Goal: Task Accomplishment & Management: Use online tool/utility

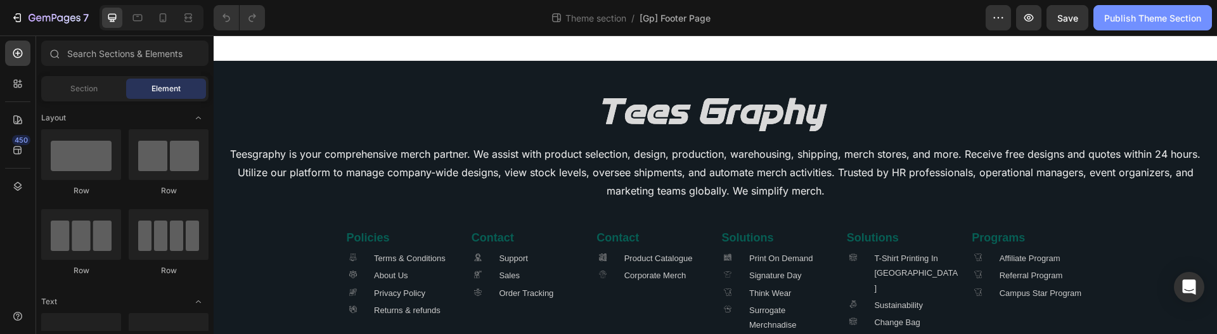
click at [1144, 18] on div "Publish Theme Section" at bounding box center [1152, 17] width 97 height 13
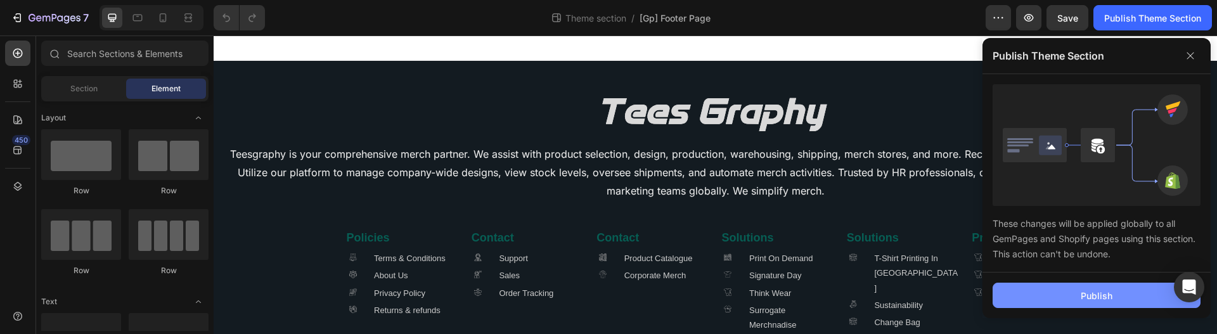
click at [1034, 294] on button "Publish" at bounding box center [1096, 295] width 208 height 25
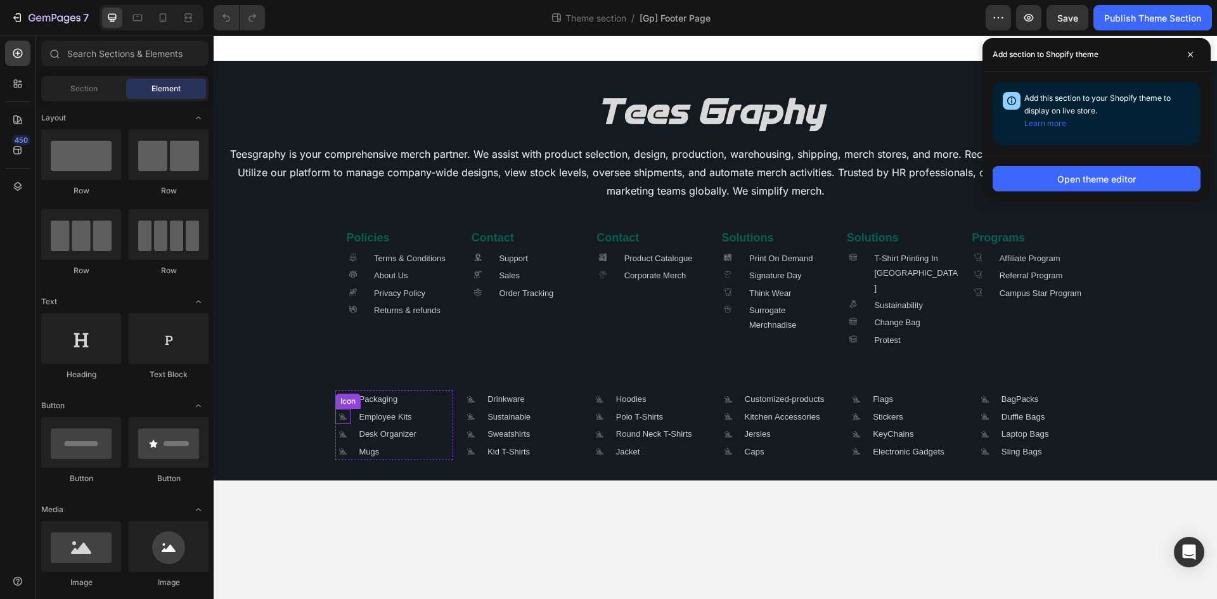
click at [343, 333] on icon ".id581668665934479914 .cls-1 { fill: #a8a7a7; }" at bounding box center [342, 416] width 15 height 15
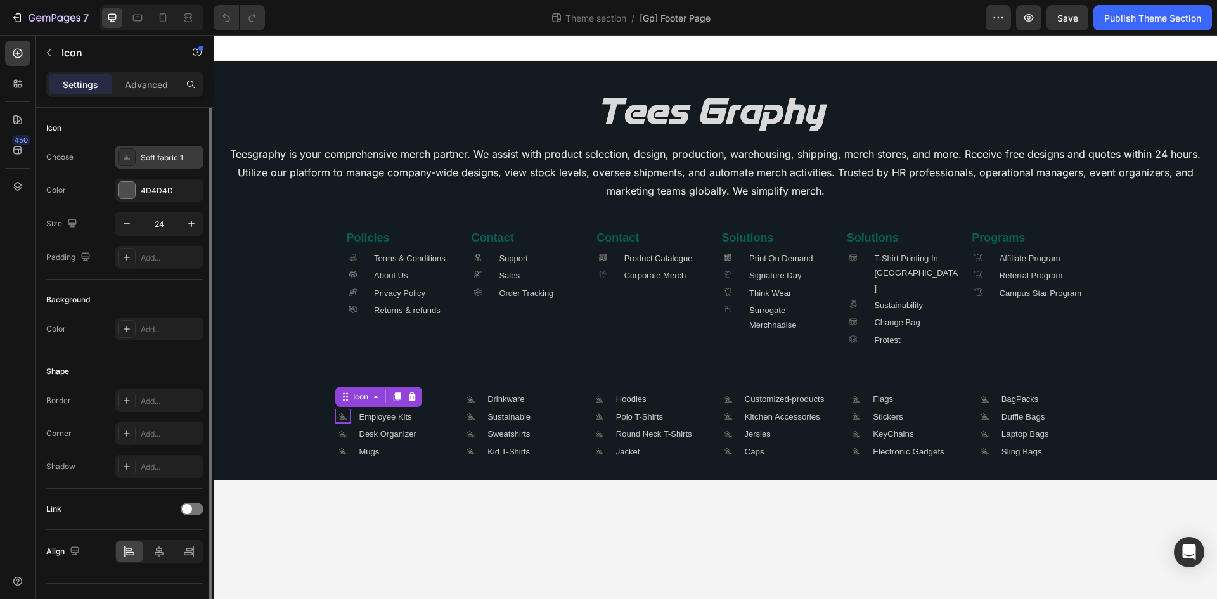
click at [149, 156] on div "Soft fabric 1" at bounding box center [171, 157] width 60 height 11
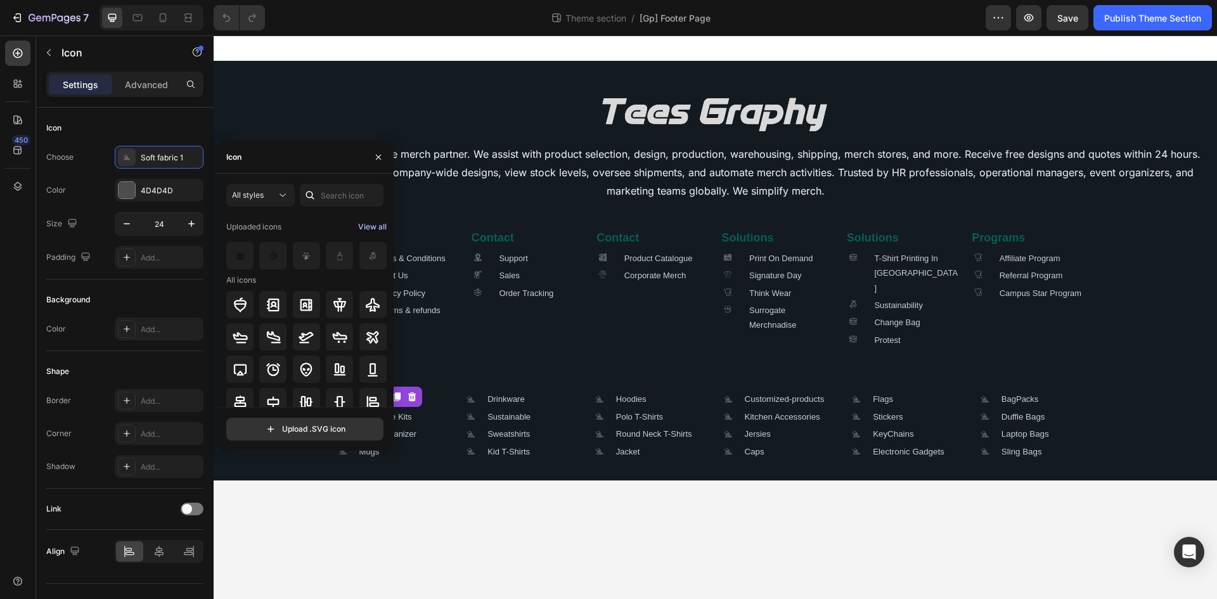
click at [374, 228] on div "View all" at bounding box center [372, 226] width 29 height 15
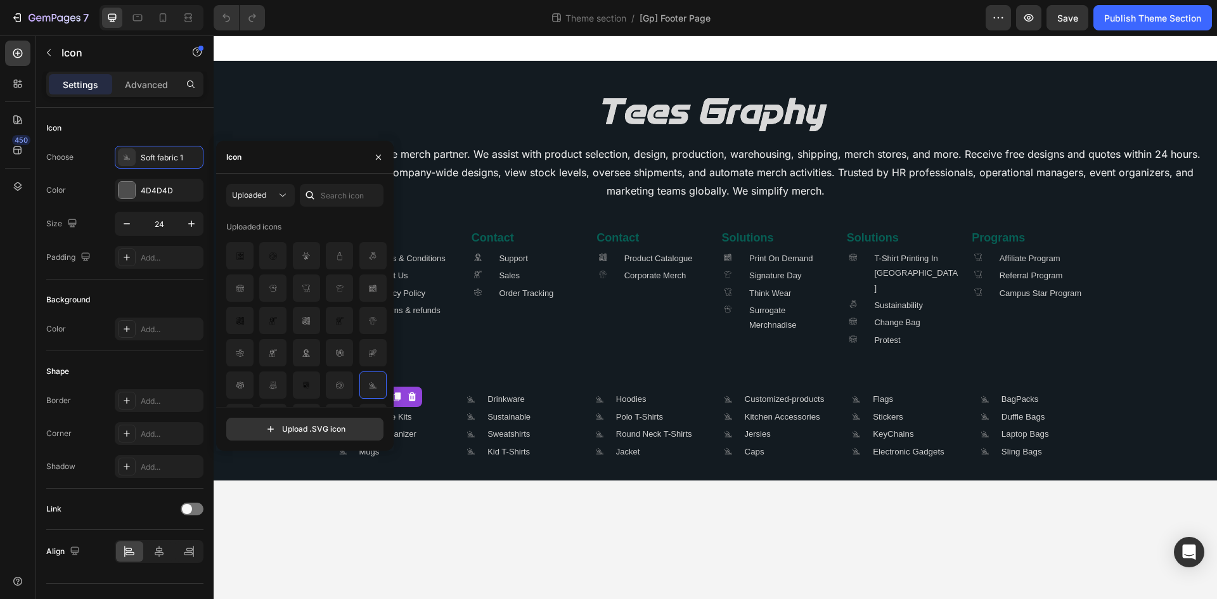
scroll to position [24, 0]
click at [326, 333] on div at bounding box center [339, 393] width 27 height 27
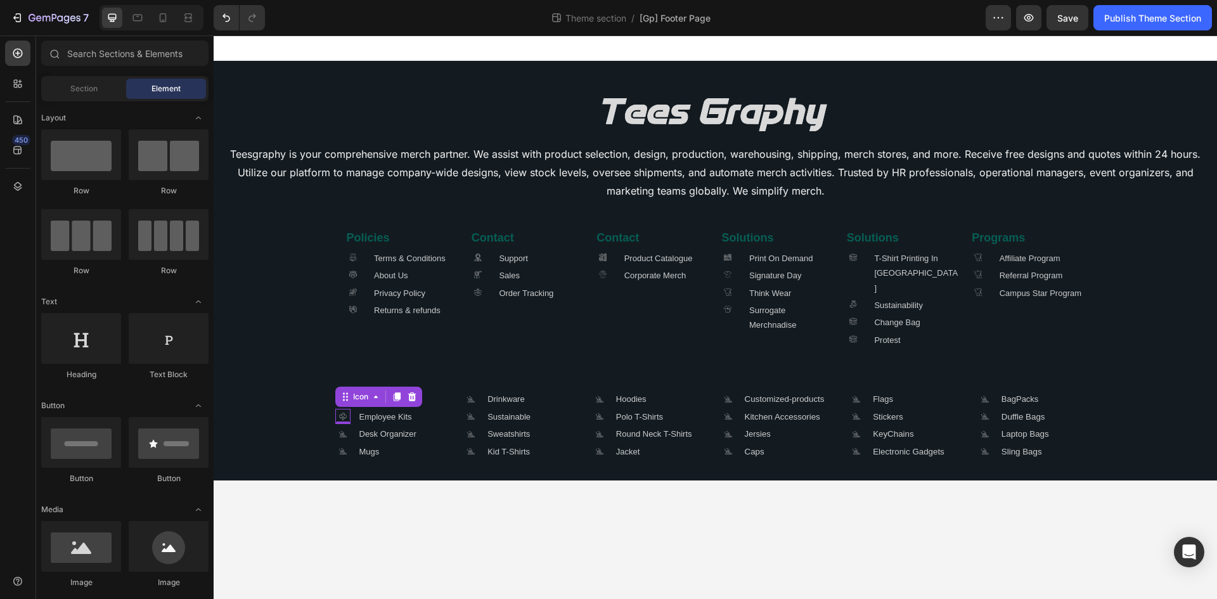
click at [423, 333] on body "Image Teesgraphy is your comprehensive merch partner. We assist with product se…" at bounding box center [715, 316] width 1003 height 563
click at [1137, 26] on button "Publish Theme Section" at bounding box center [1152, 17] width 118 height 25
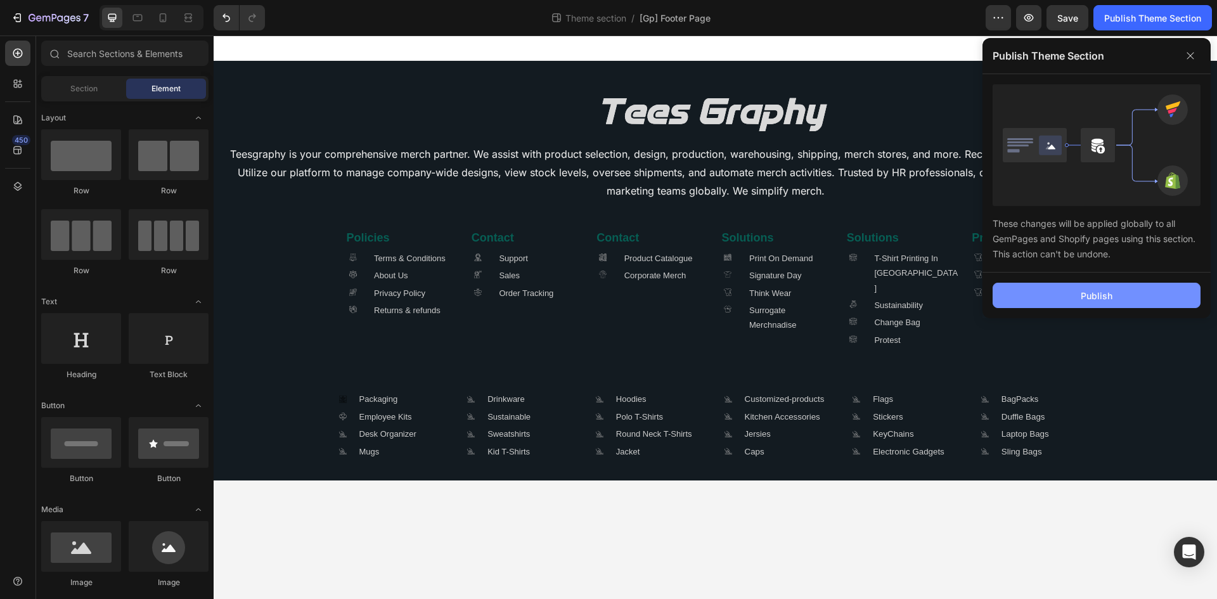
click at [1063, 293] on button "Publish" at bounding box center [1096, 295] width 208 height 25
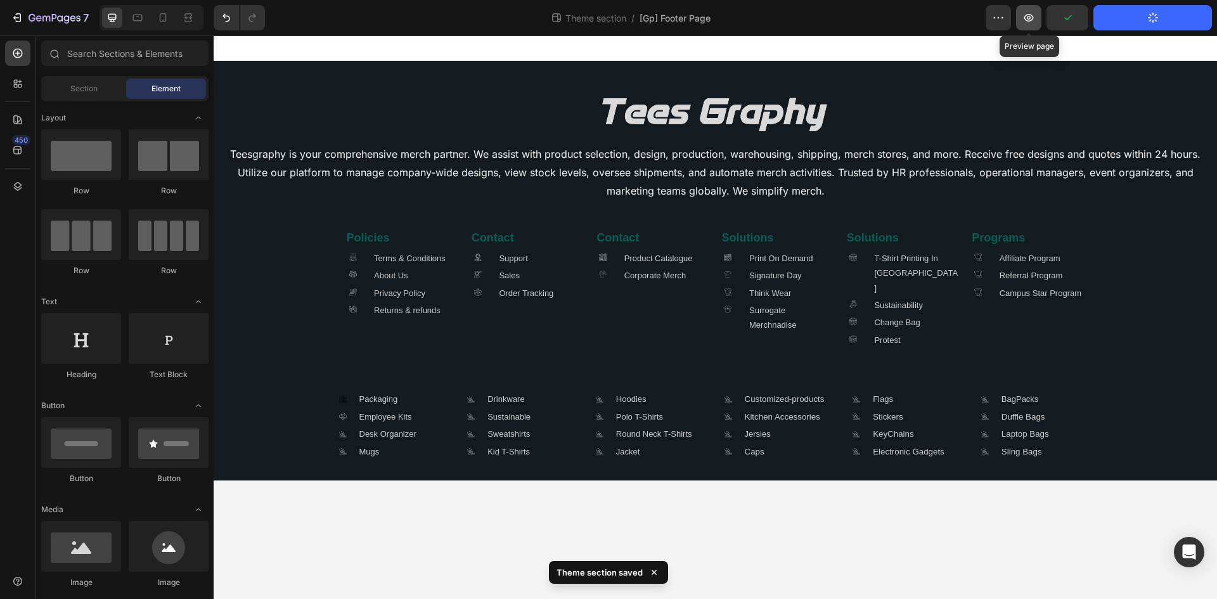
click at [1031, 19] on icon "button" at bounding box center [1028, 17] width 13 height 13
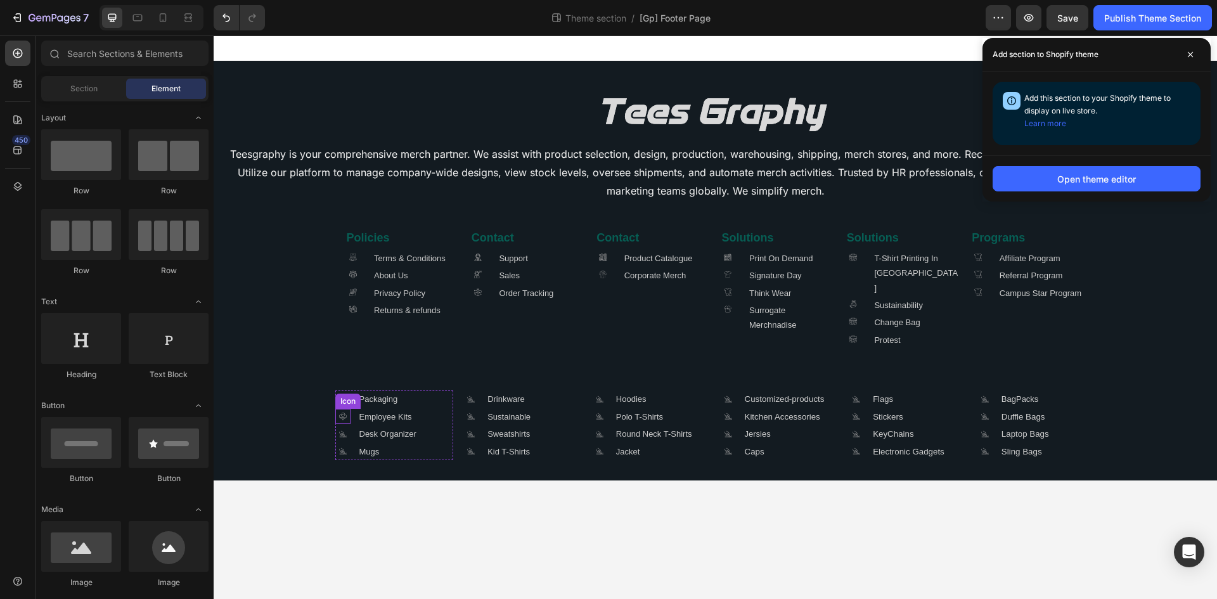
click at [341, 333] on icon ".id581668613186912810 .cls-1 { fill: #a8a7a7; }" at bounding box center [342, 416] width 15 height 15
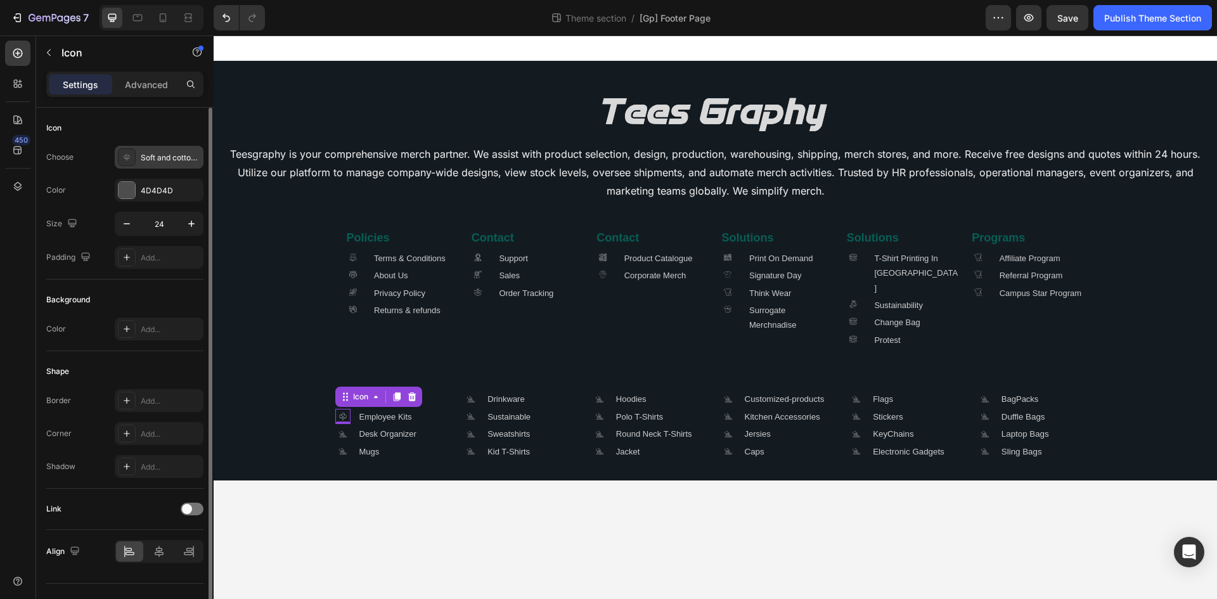
click at [160, 155] on div "Soft and cotton 2" at bounding box center [171, 157] width 60 height 11
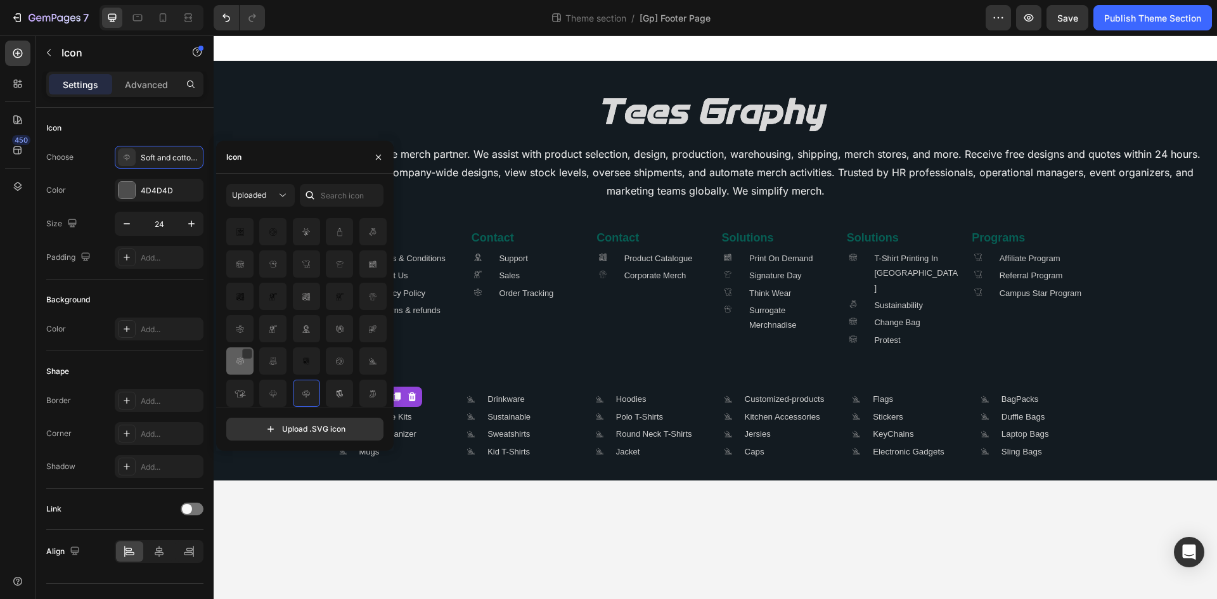
click at [246, 333] on img at bounding box center [240, 361] width 15 height 15
click at [242, 333] on img at bounding box center [240, 361] width 15 height 15
click at [389, 333] on body "Image Teesgraphy is your comprehensive merch partner. We assist with product se…" at bounding box center [715, 316] width 1003 height 563
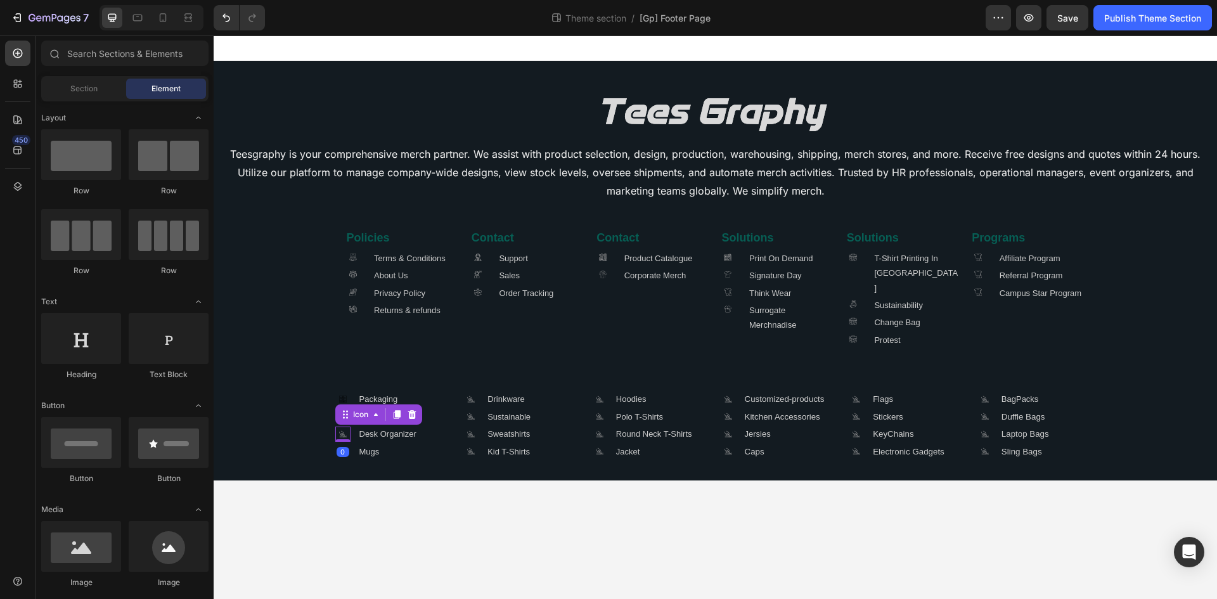
click at [341, 333] on icon at bounding box center [341, 433] width 6 height 5
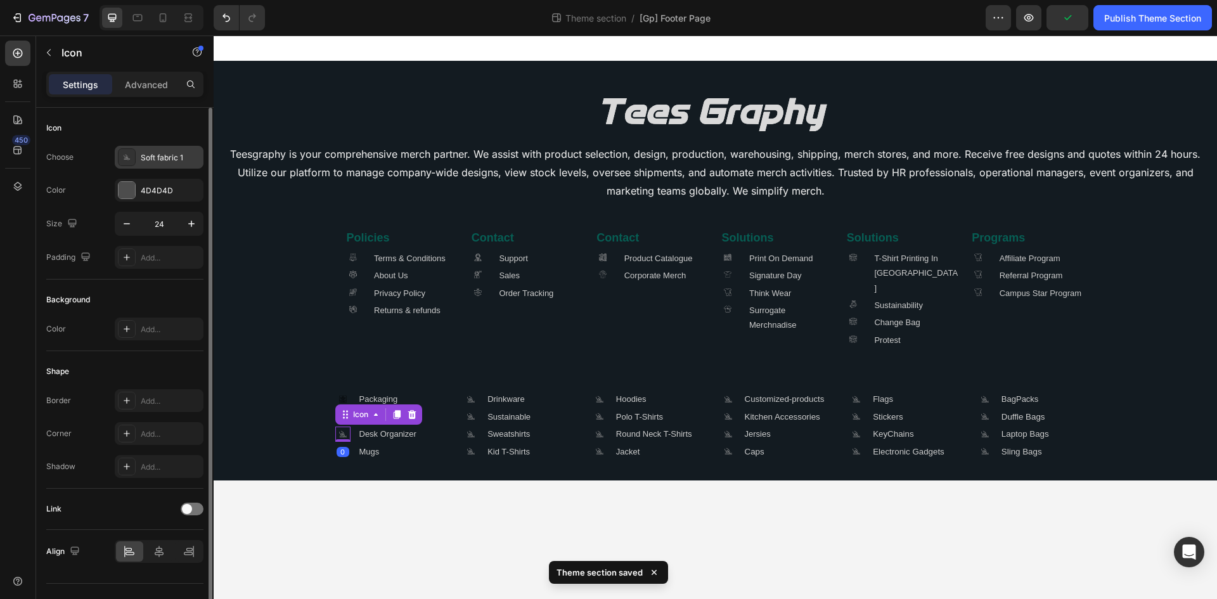
click at [129, 153] on icon ".id581668665934479914 .cls-1 { fill: #a8a7a7; }" at bounding box center [126, 157] width 13 height 13
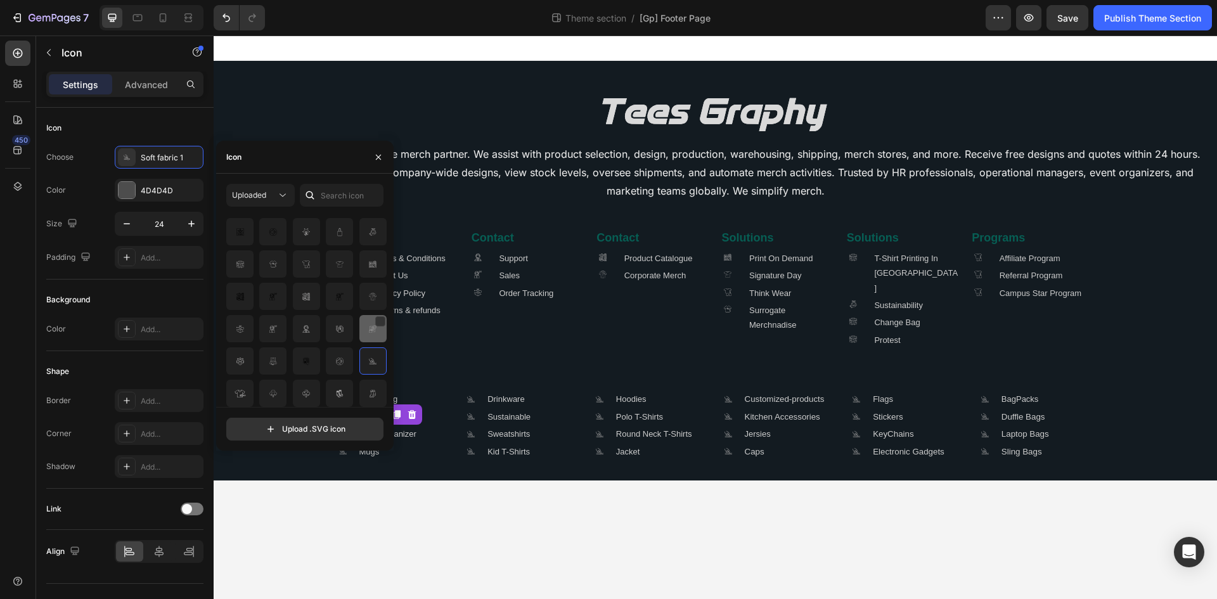
click at [366, 333] on img at bounding box center [372, 328] width 15 height 15
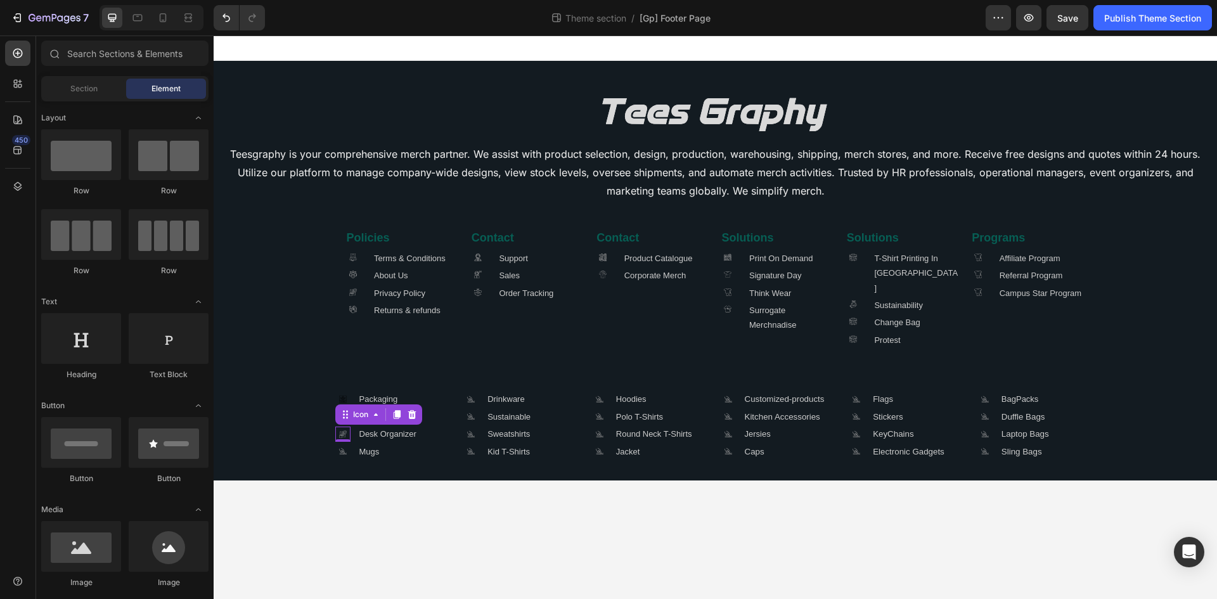
click at [449, 333] on body "Image Teesgraphy is your comprehensive merch partner. We assist with product se…" at bounding box center [715, 316] width 1003 height 563
click at [341, 333] on icon ".id581668665934479914 .cls-1 { fill: #a8a7a7; }" at bounding box center [342, 451] width 15 height 15
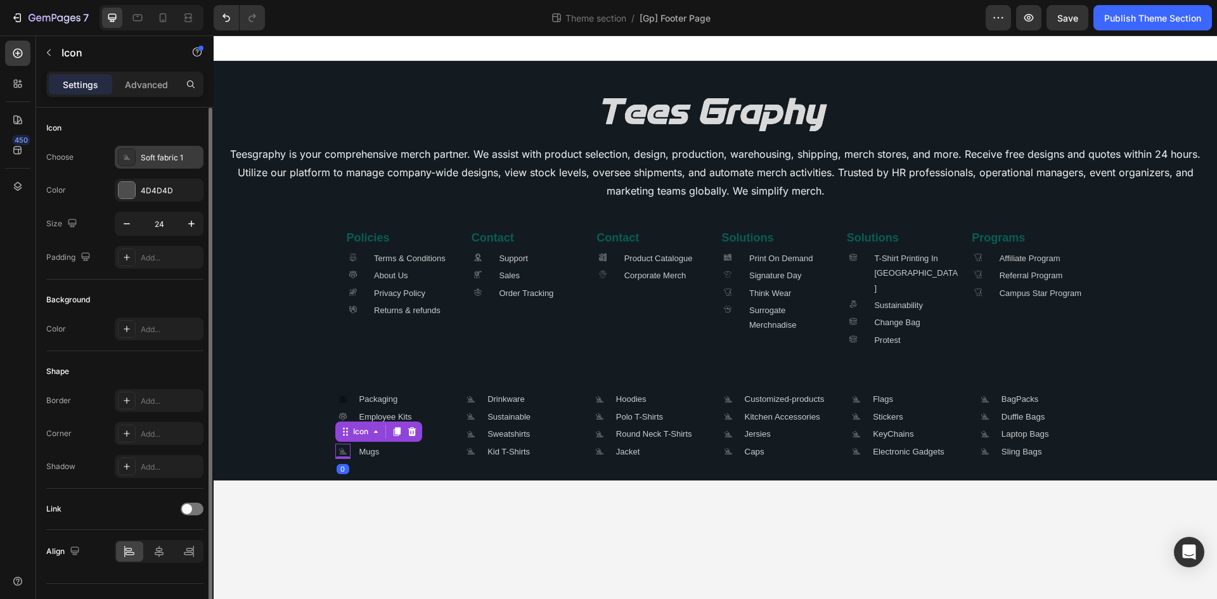
click at [135, 157] on div ".id581668665934479914 .cls-1 { fill: #a8a7a7; }" at bounding box center [127, 157] width 18 height 18
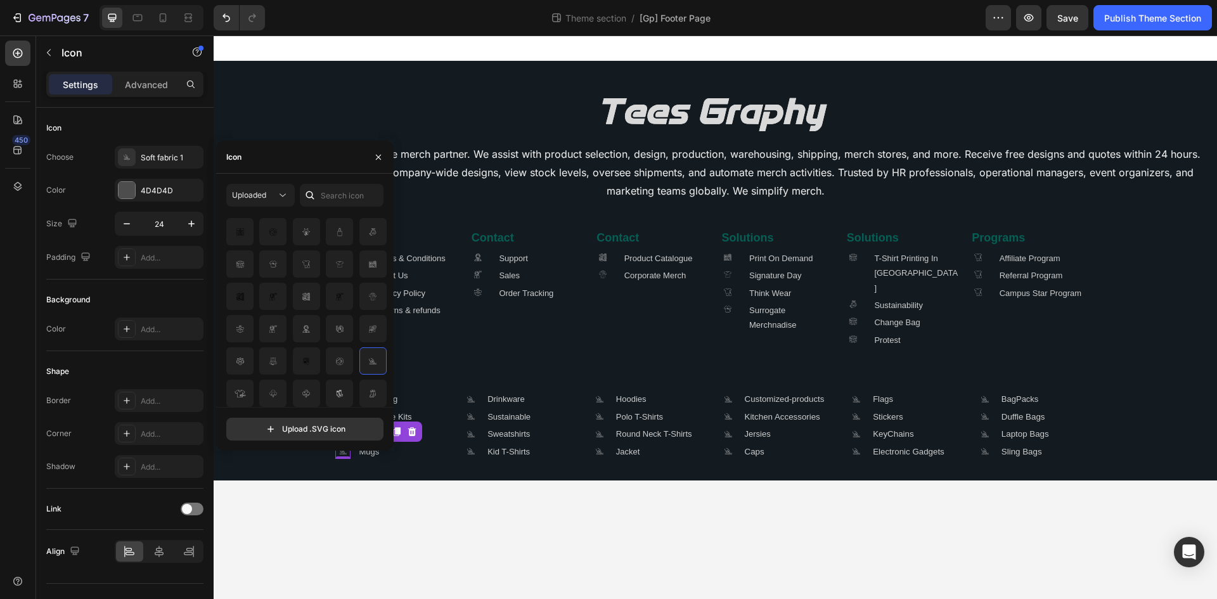
click at [351, 333] on body "Image Teesgraphy is your comprehensive merch partner. We assist with product se…" at bounding box center [715, 316] width 1003 height 563
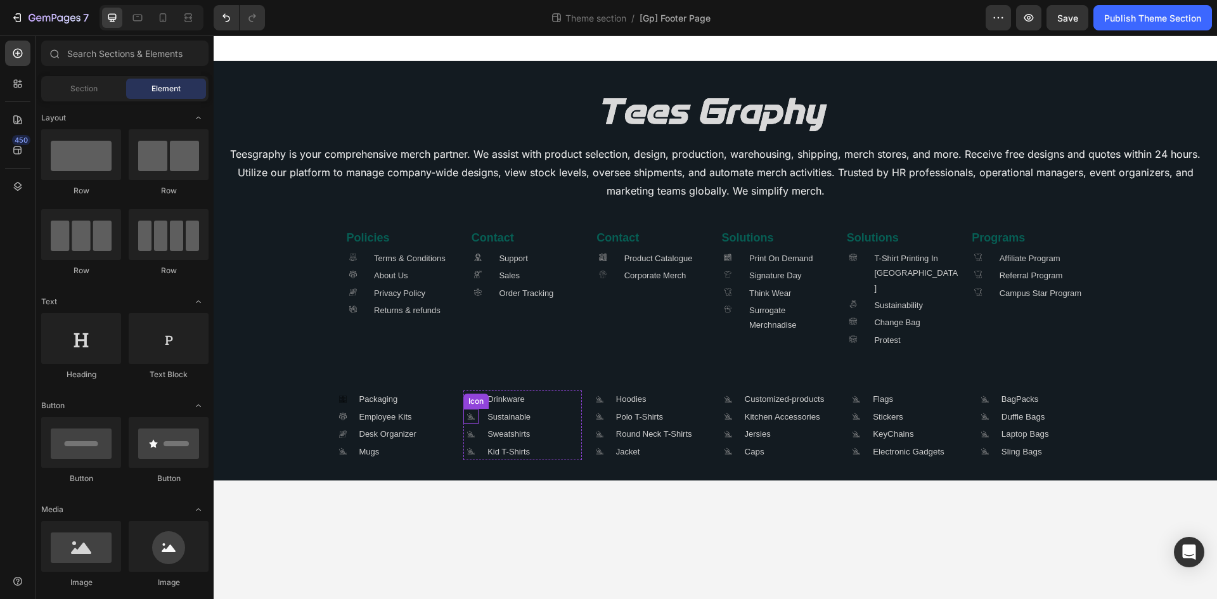
click at [471, 333] on div "Icon" at bounding box center [476, 401] width 20 height 0
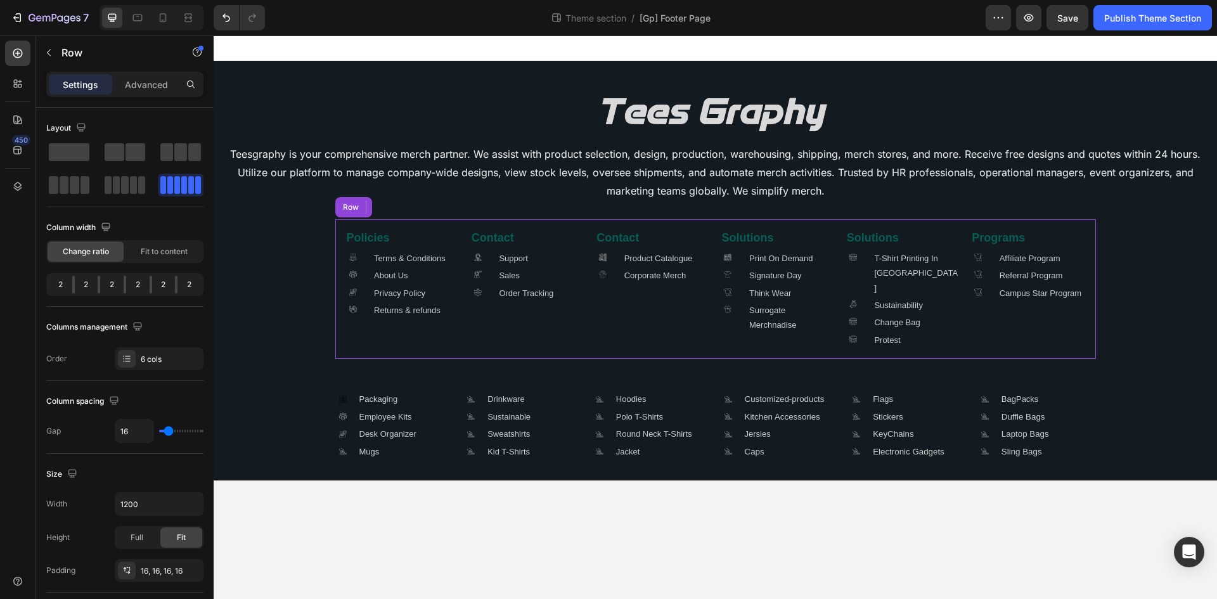
click at [440, 333] on div "Policies Heading .id581904572247704160 .cls-1 { fill: #a8a7a7; stroke-width: 0p…" at bounding box center [715, 288] width 760 height 139
click at [468, 333] on icon at bounding box center [470, 398] width 6 height 5
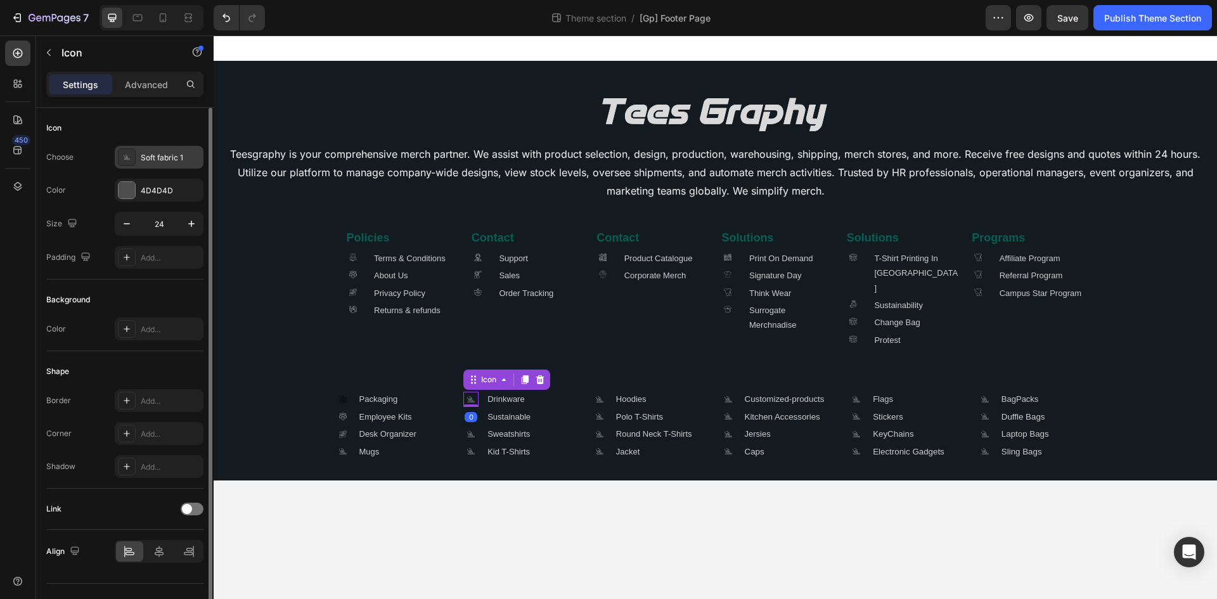
click at [138, 158] on div ".id581668665934479914 .cls-1 { fill: #a8a7a7; } Soft fabric 1" at bounding box center [159, 157] width 89 height 23
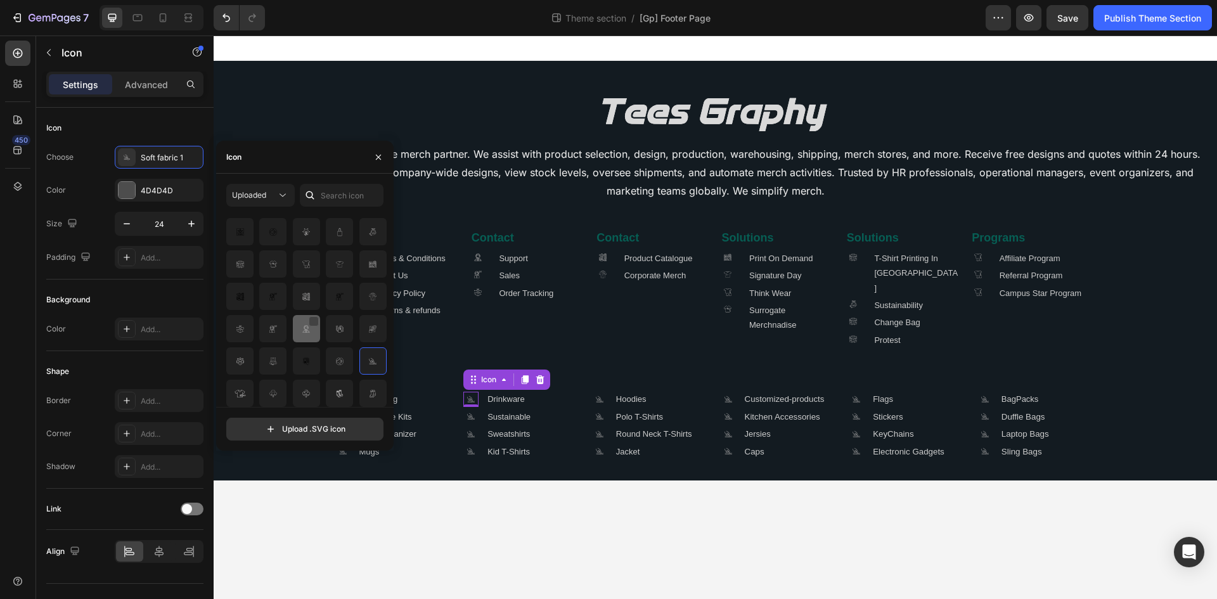
click at [309, 324] on div at bounding box center [314, 321] width 10 height 10
click at [303, 333] on img at bounding box center [305, 328] width 15 height 15
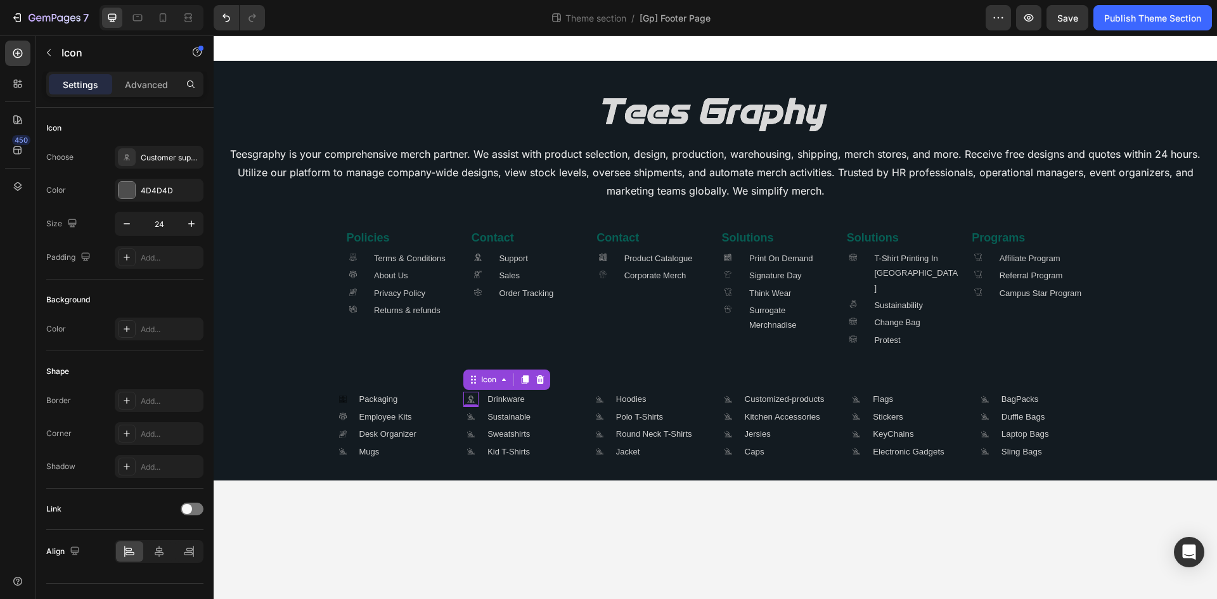
click at [470, 333] on div "0" at bounding box center [470, 417] width 13 height 10
click at [468, 333] on icon ".id581668665934479914 .cls-1 { fill: #a8a7a7; }" at bounding box center [470, 416] width 15 height 15
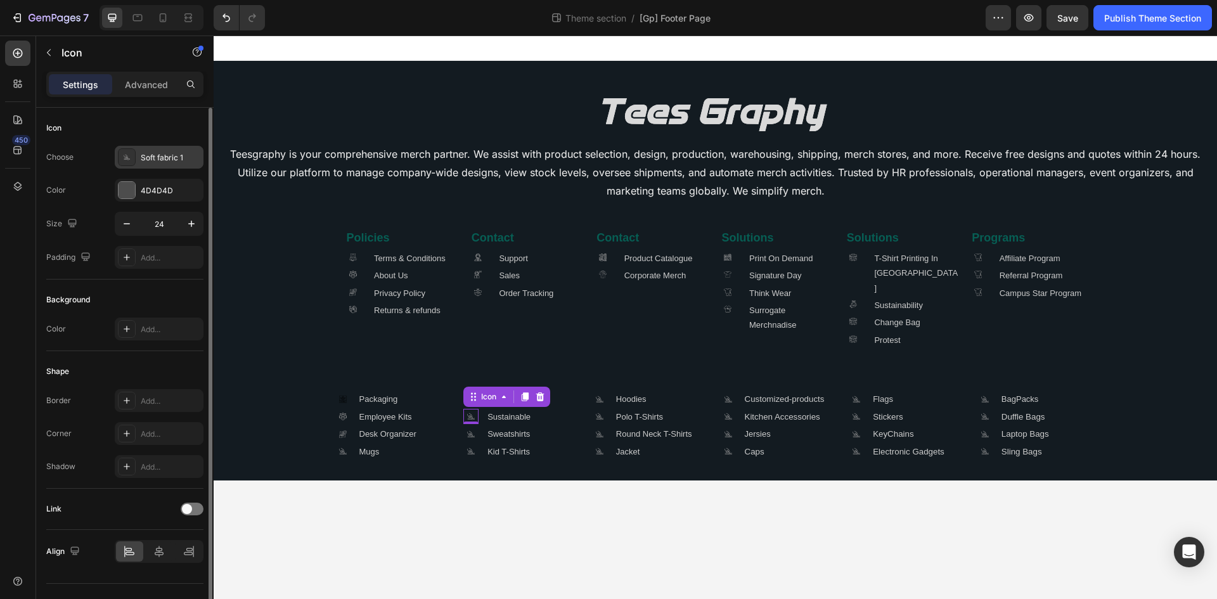
click at [124, 149] on div ".id581668665934479914 .cls-1 { fill: #a8a7a7; }" at bounding box center [127, 157] width 18 height 18
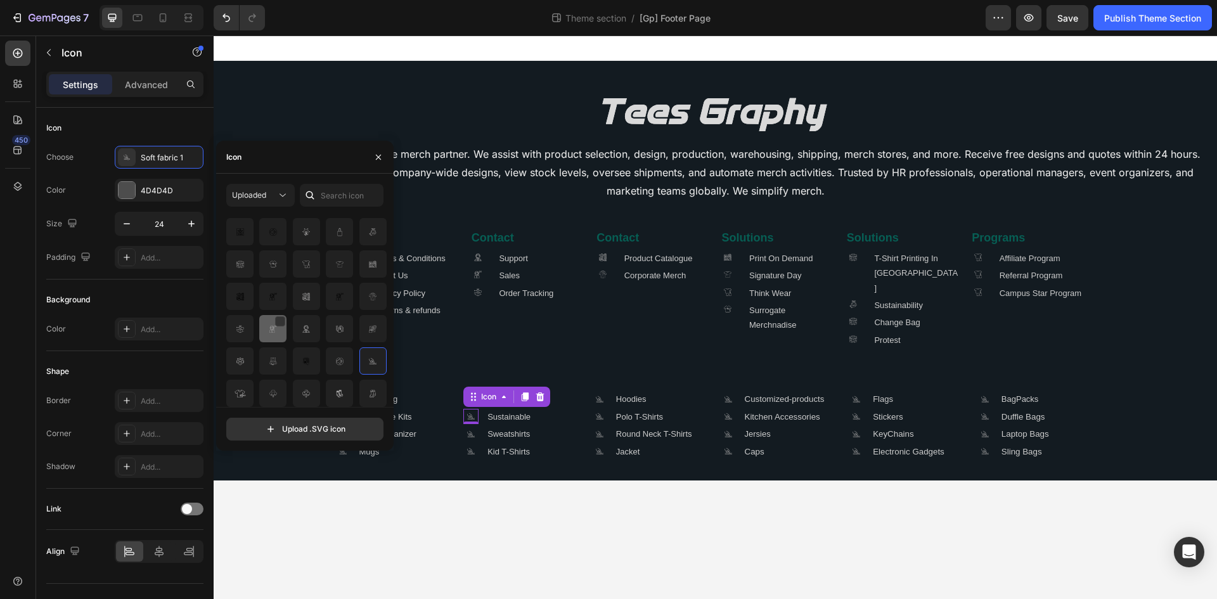
click at [269, 326] on img at bounding box center [273, 328] width 15 height 15
click at [267, 332] on img at bounding box center [273, 328] width 15 height 15
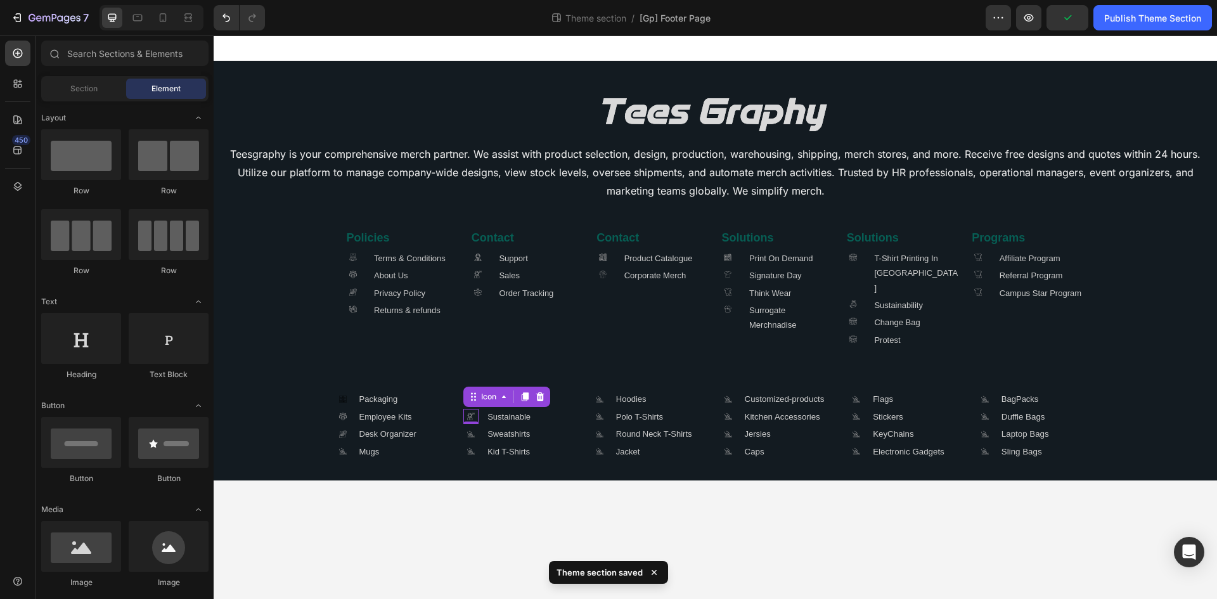
click at [359, 333] on body "Image Teesgraphy is your comprehensive merch partner. We assist with product se…" at bounding box center [715, 316] width 1003 height 563
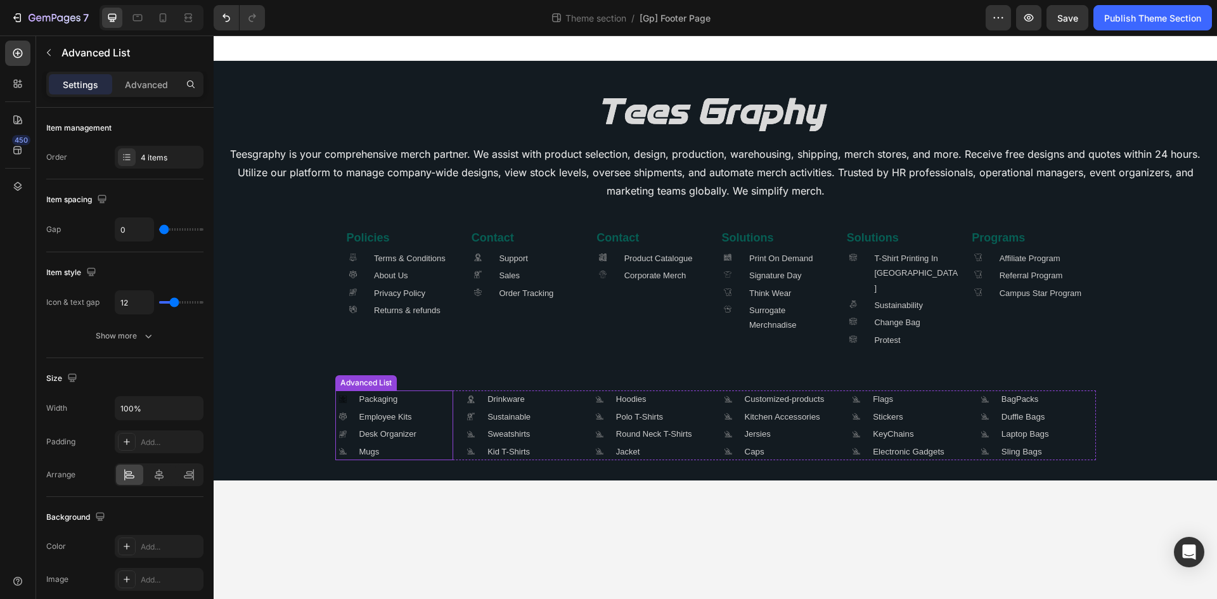
click at [449, 333] on div ".id581918440646771648 .cls-1 { fill: "currentcolour"; } Icon Packaging Text Blo…" at bounding box center [394, 425] width 118 height 70
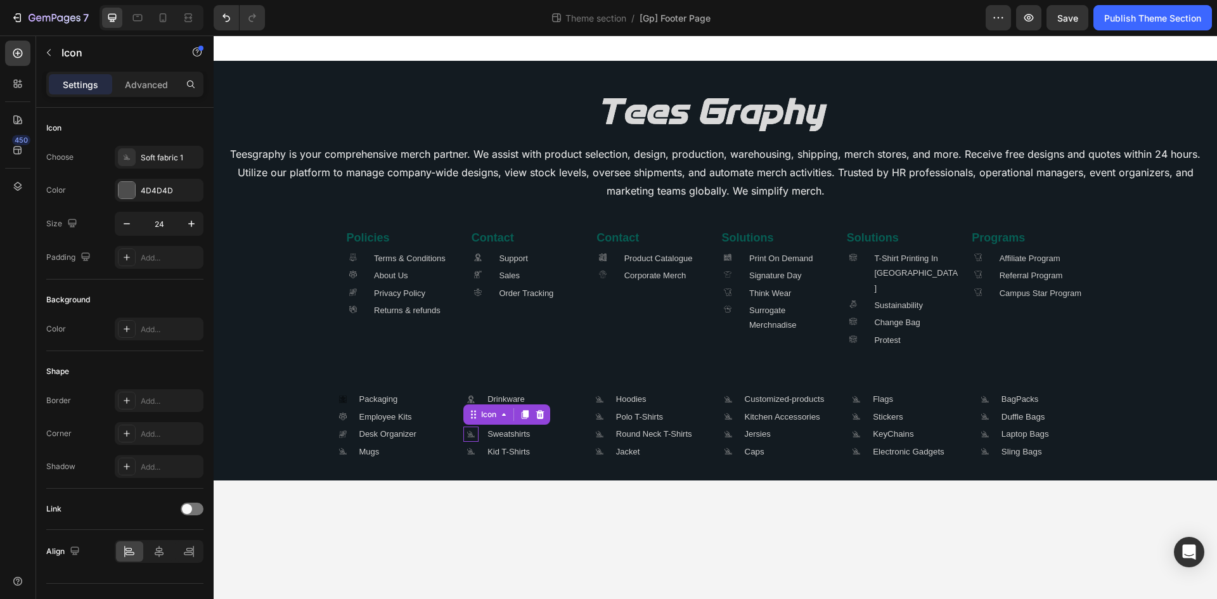
click at [471, 333] on icon ".id581668665934479914 .cls-1 { fill: #a8a7a7; }" at bounding box center [470, 433] width 15 height 15
click at [131, 157] on icon ".id581668665934479914 .cls-1 { fill: #a8a7a7; }" at bounding box center [126, 157] width 13 height 13
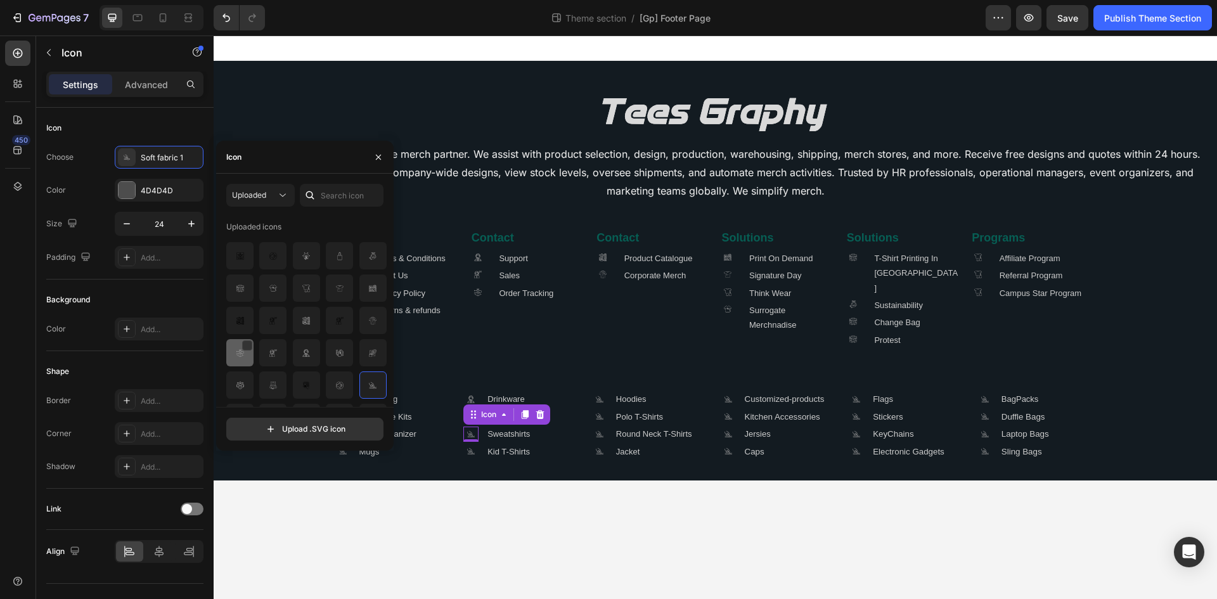
click at [233, 333] on img at bounding box center [240, 352] width 15 height 15
click at [468, 333] on div "0" at bounding box center [470, 452] width 13 height 10
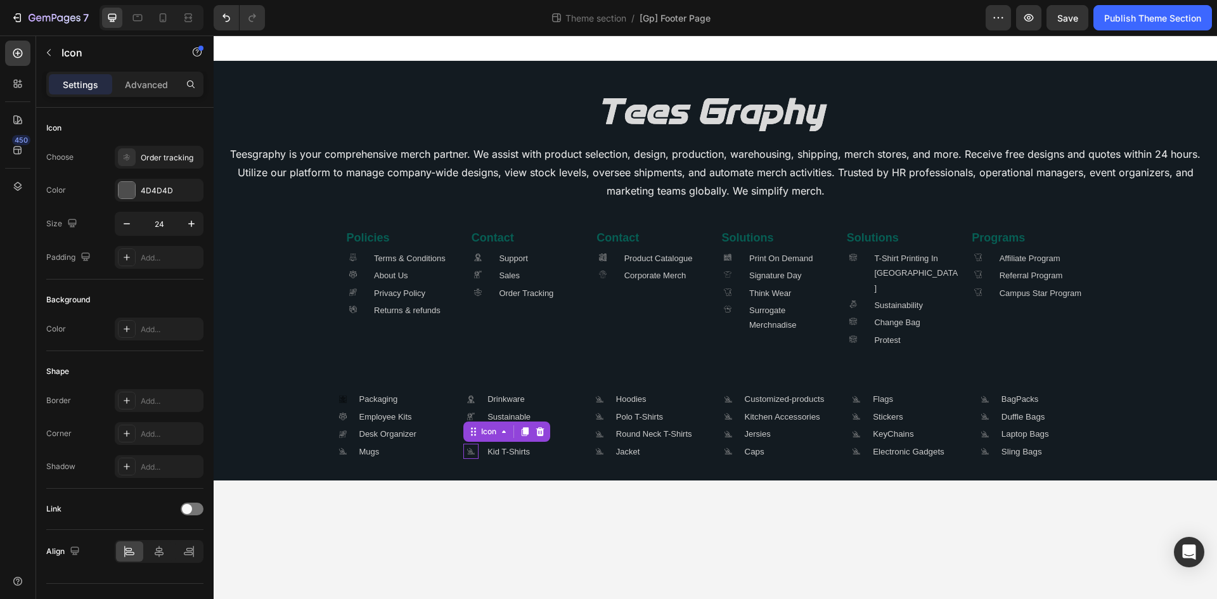
click at [478, 333] on icon ".id581668665934479914 .cls-1 { fill: #a8a7a7; }" at bounding box center [470, 451] width 15 height 15
click at [470, 333] on icon ".id581668665934479914 .cls-1 { fill: #a8a7a7; }" at bounding box center [470, 451] width 15 height 15
click at [127, 163] on div ".id581668665934479914 .cls-1 { fill: #a8a7a7; }" at bounding box center [127, 157] width 18 height 18
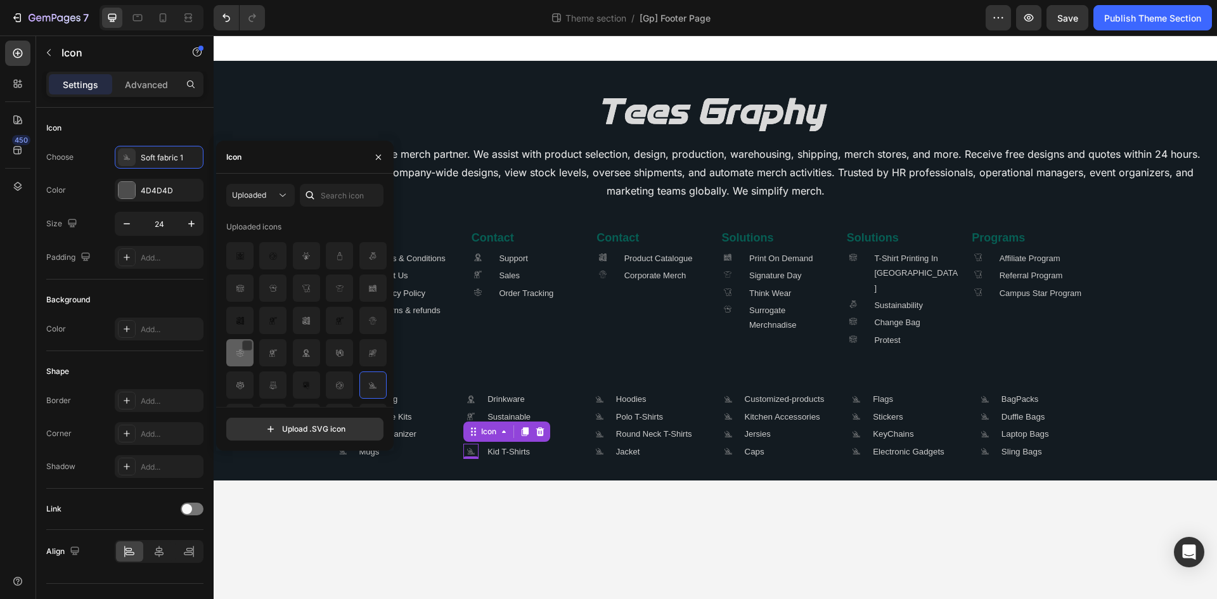
click at [239, 333] on img at bounding box center [240, 352] width 15 height 15
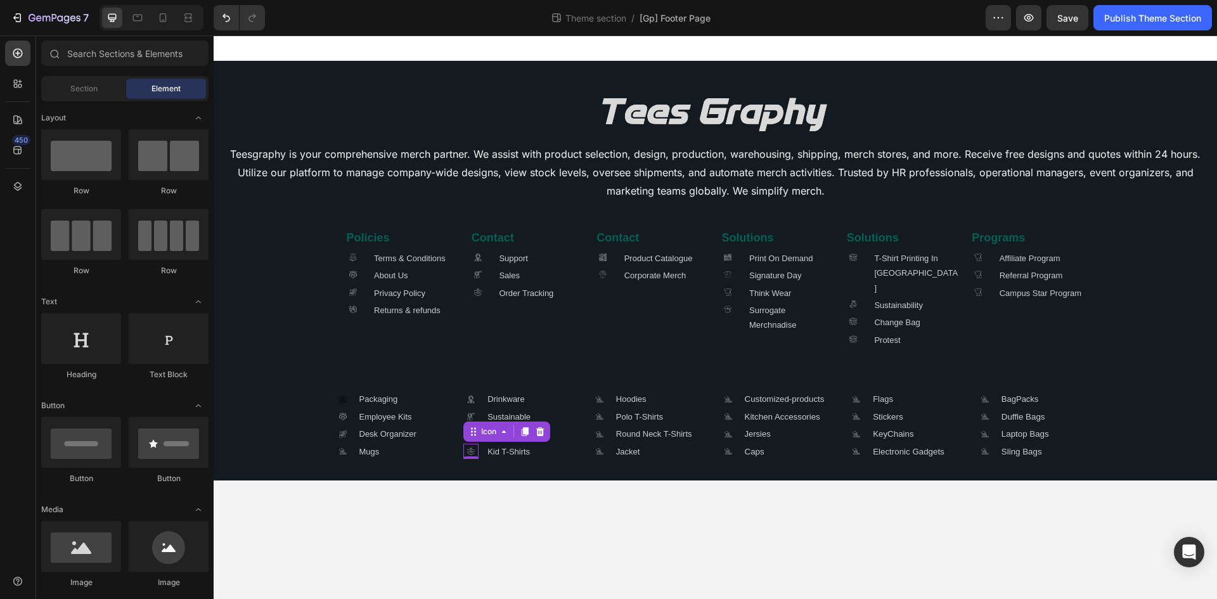
click at [326, 333] on body "Image Teesgraphy is your comprehensive merch partner. We assist with product se…" at bounding box center [715, 316] width 1003 height 563
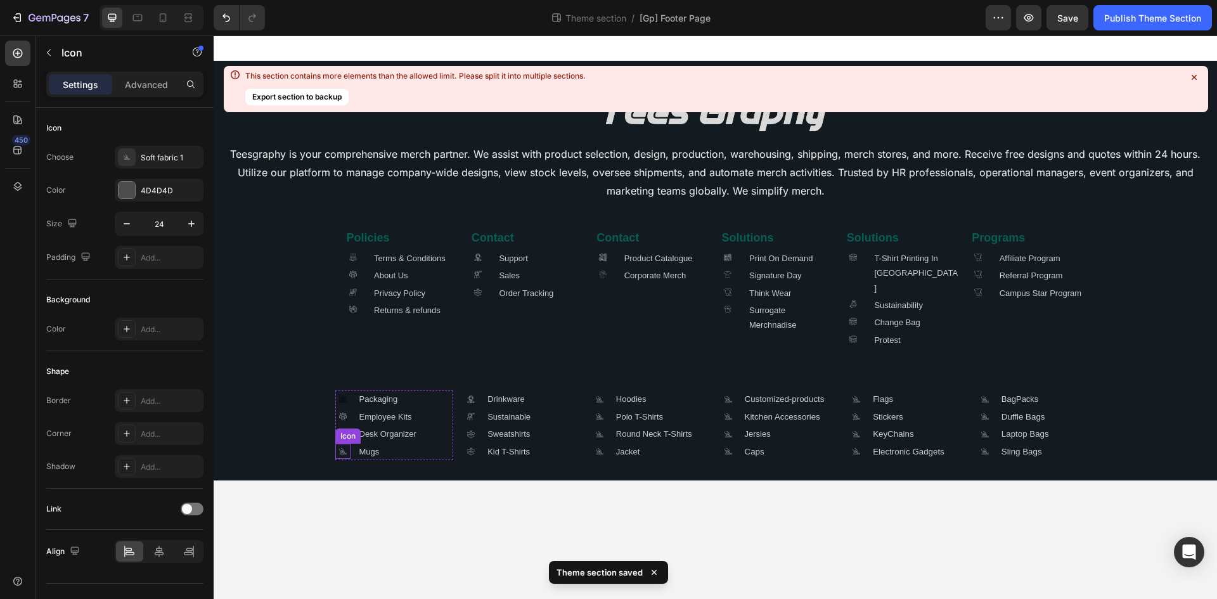
click at [343, 333] on icon ".id581668665934479914 .cls-1 { fill: #a8a7a7; }" at bounding box center [342, 451] width 15 height 15
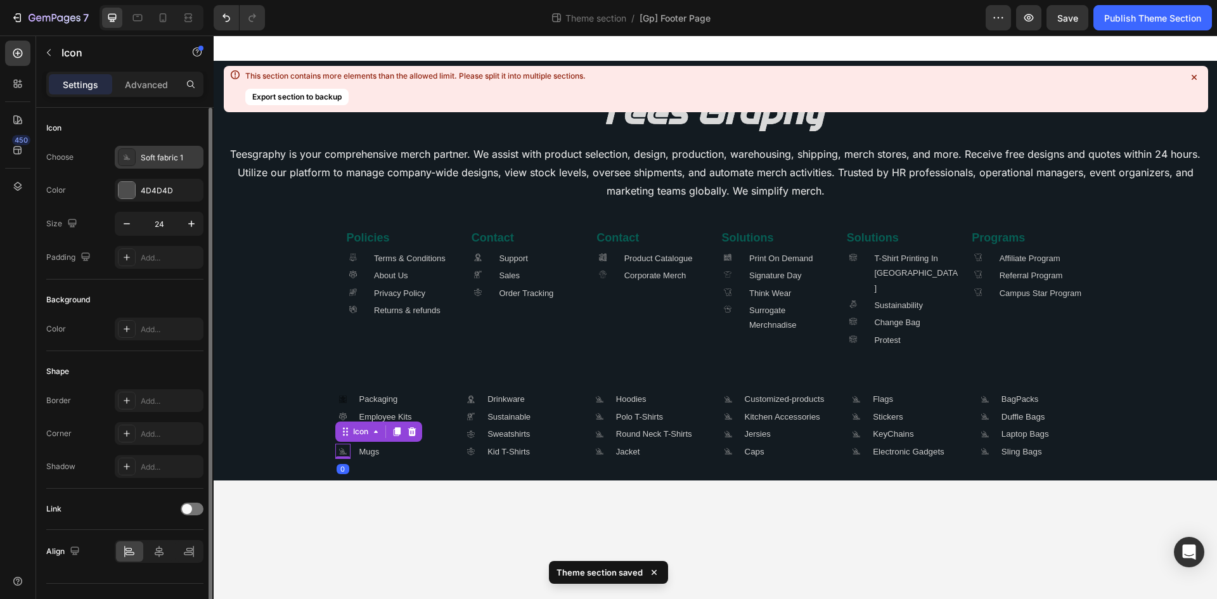
click at [129, 159] on icon ".id581668665934479914 .cls-1 { fill: #a8a7a7; }" at bounding box center [126, 157] width 13 height 13
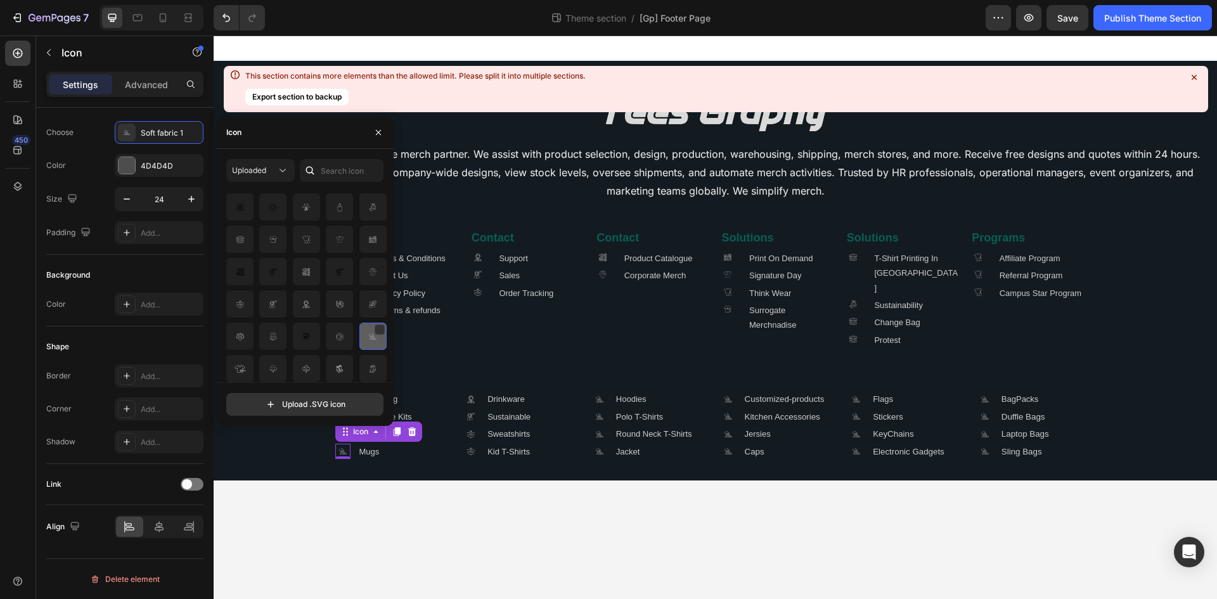
scroll to position [0, 0]
click at [333, 328] on img at bounding box center [339, 328] width 15 height 15
click at [420, 333] on body "Image Teesgraphy is your comprehensive merch partner. We assist with product se…" at bounding box center [715, 316] width 1003 height 563
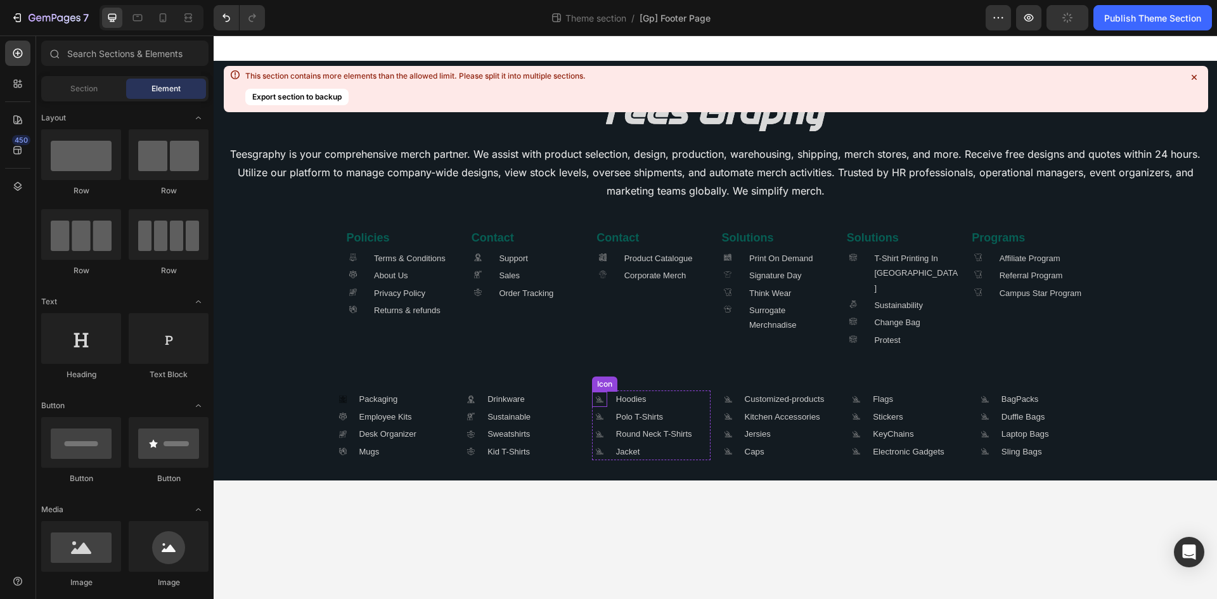
click at [598, 333] on icon ".id581668665934479914 .cls-1 { fill: #a8a7a7; }" at bounding box center [599, 399] width 15 height 15
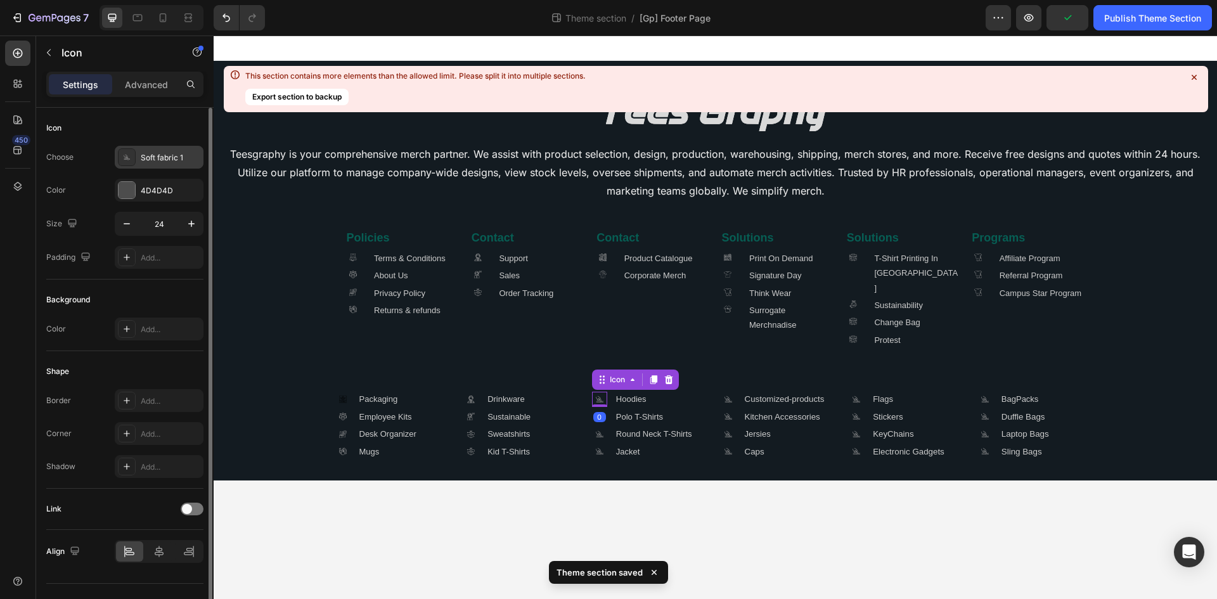
click at [125, 160] on icon ".id581668665934479914 .cls-1 { fill: #a8a7a7; }" at bounding box center [126, 157] width 13 height 13
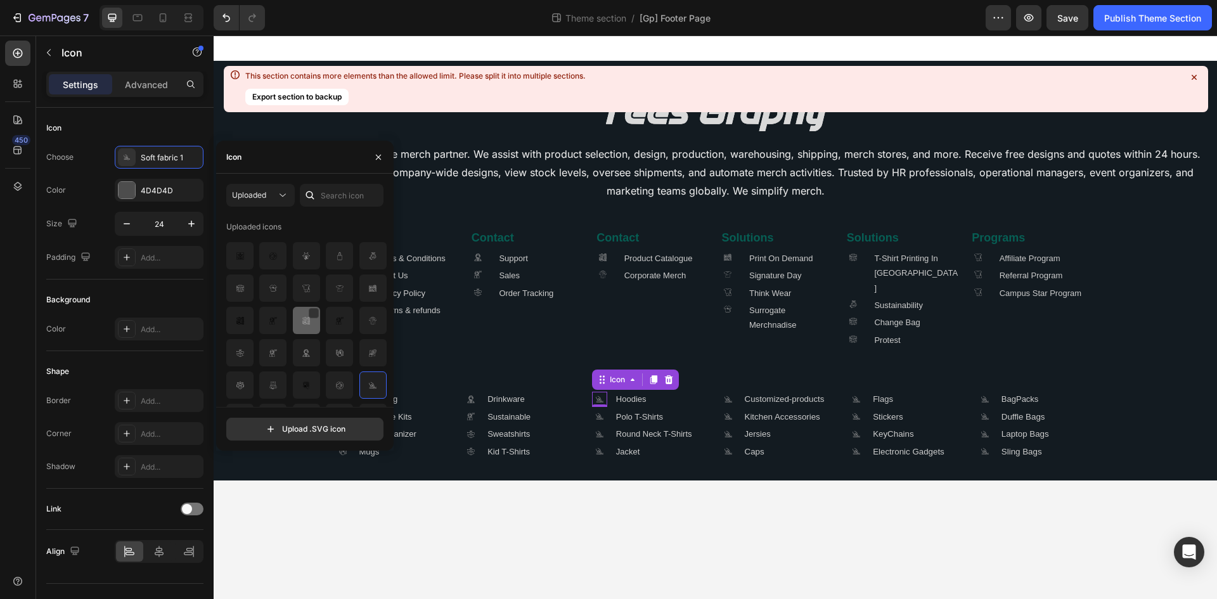
click at [302, 317] on img at bounding box center [305, 320] width 15 height 15
click at [600, 333] on div "0" at bounding box center [599, 417] width 13 height 10
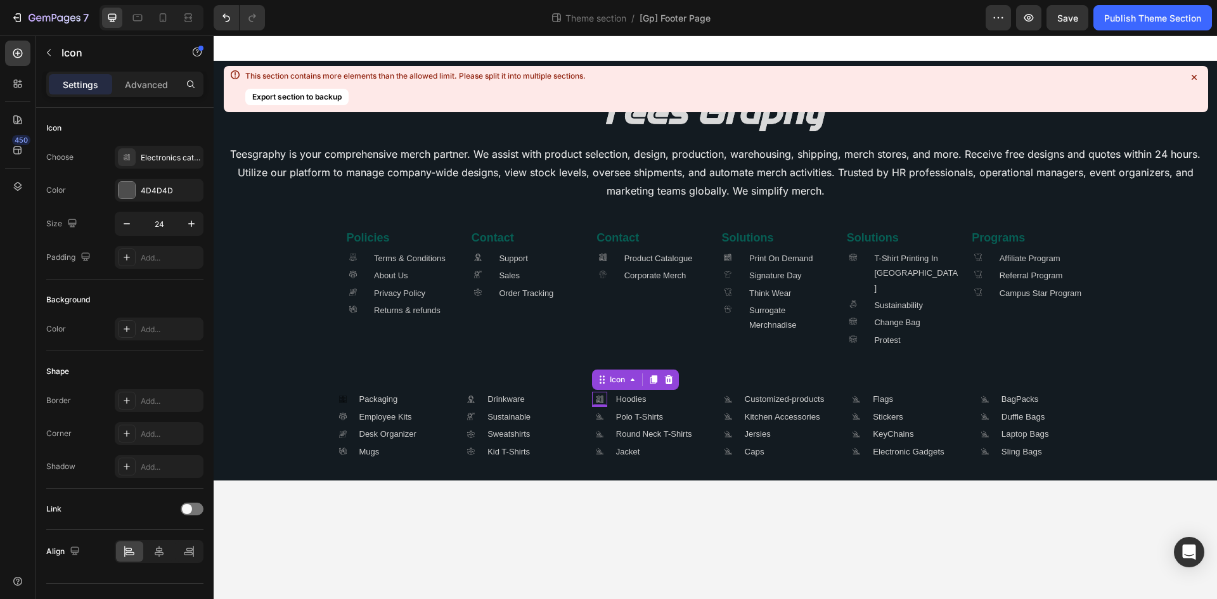
click at [599, 333] on div "0" at bounding box center [599, 417] width 13 height 10
click at [598, 333] on div "0" at bounding box center [599, 417] width 13 height 10
click at [615, 333] on li ".id581668665934479914 .cls-1 { fill: #a8a7a7; } Icon Polo T-Shirts Text Block" at bounding box center [642, 416] width 101 height 17
click at [592, 333] on icon ".id581668665934479914 .cls-1 { fill: #a8a7a7; }" at bounding box center [599, 416] width 15 height 15
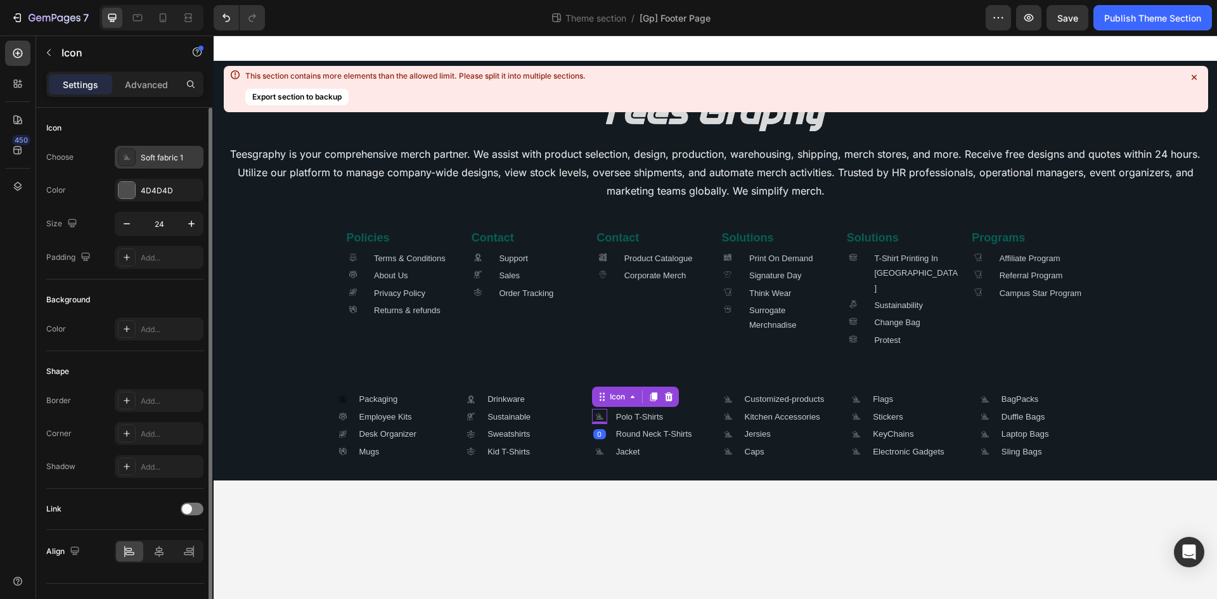
click at [130, 146] on div ".id581668665934479914 .cls-1 { fill: #a8a7a7; } Soft fabric 1" at bounding box center [159, 157] width 89 height 23
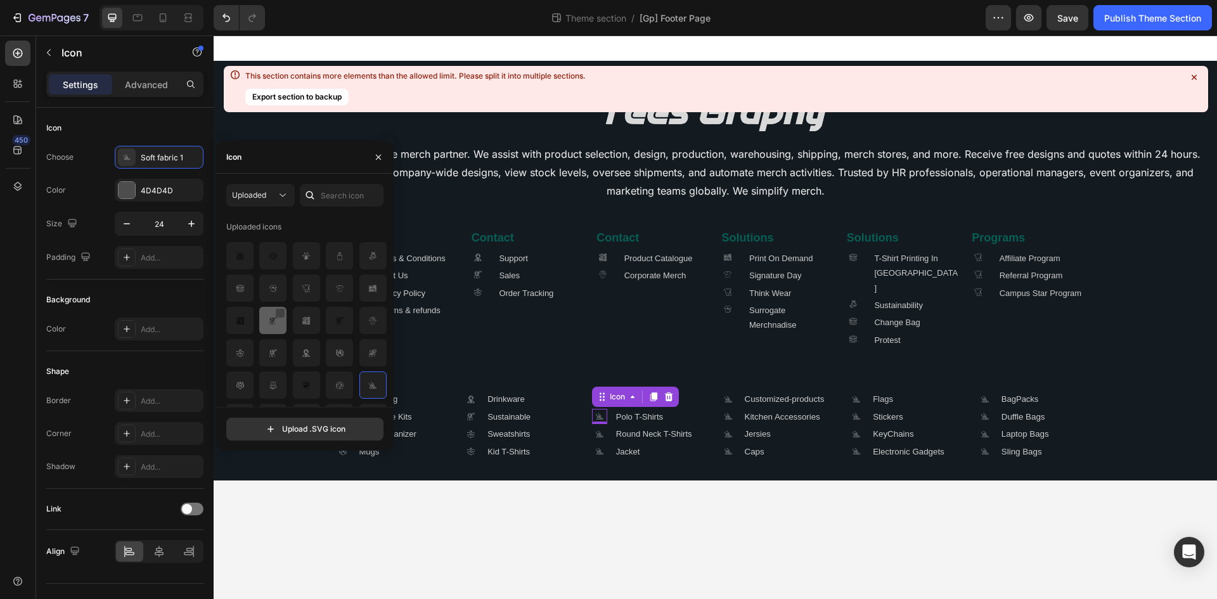
scroll to position [24, 0]
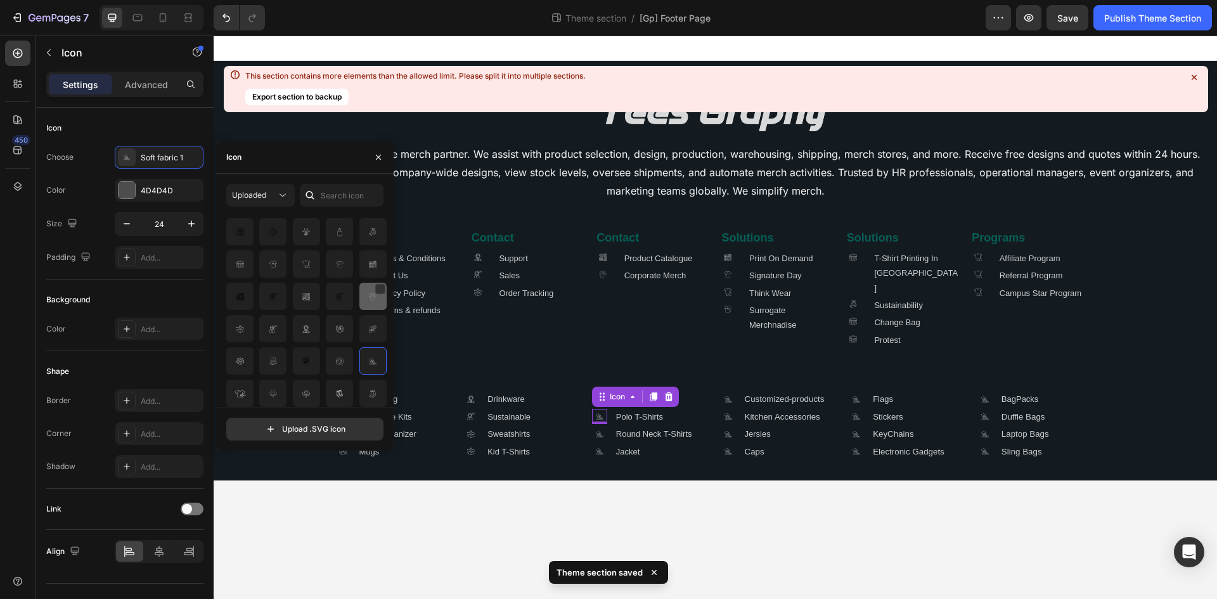
click at [365, 300] on img at bounding box center [372, 296] width 15 height 15
click at [596, 333] on icon ".id581668665934479914 .cls-1 { fill: #a8a7a7; }" at bounding box center [599, 433] width 15 height 15
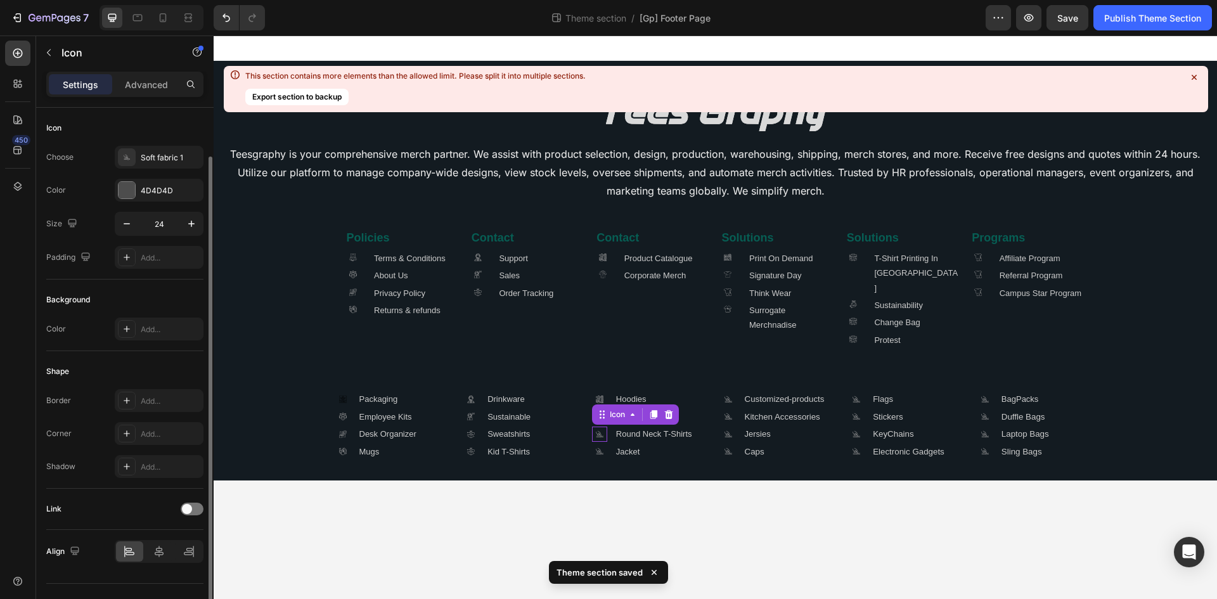
scroll to position [25, 0]
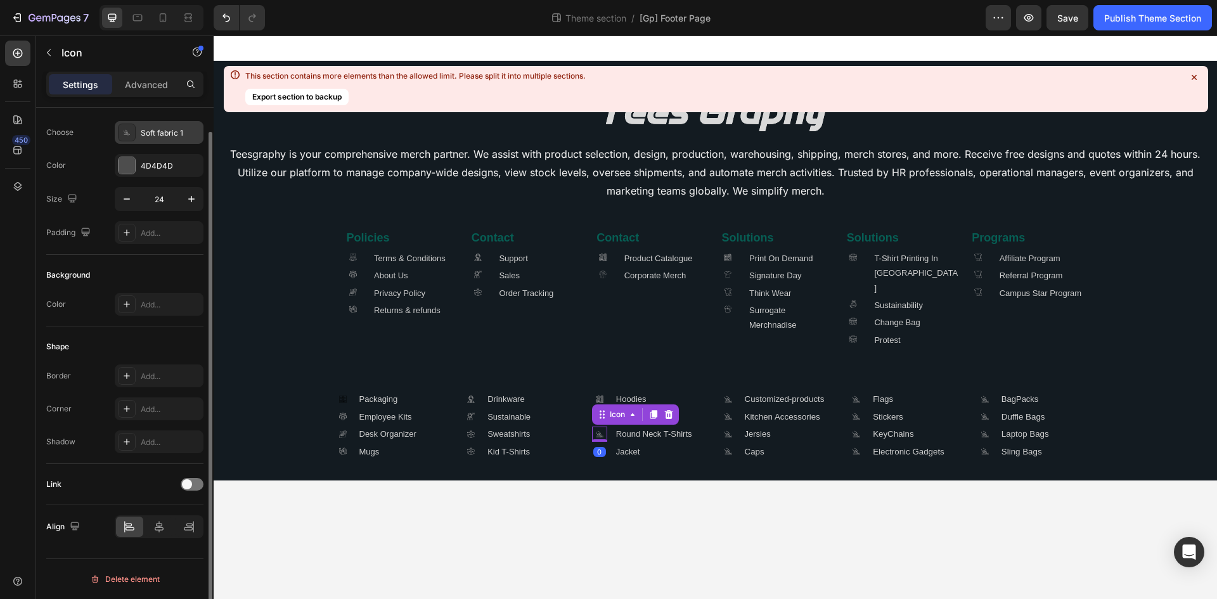
click at [121, 139] on div ".id581668665934479914 .cls-1 { fill: #a8a7a7; }" at bounding box center [127, 133] width 18 height 18
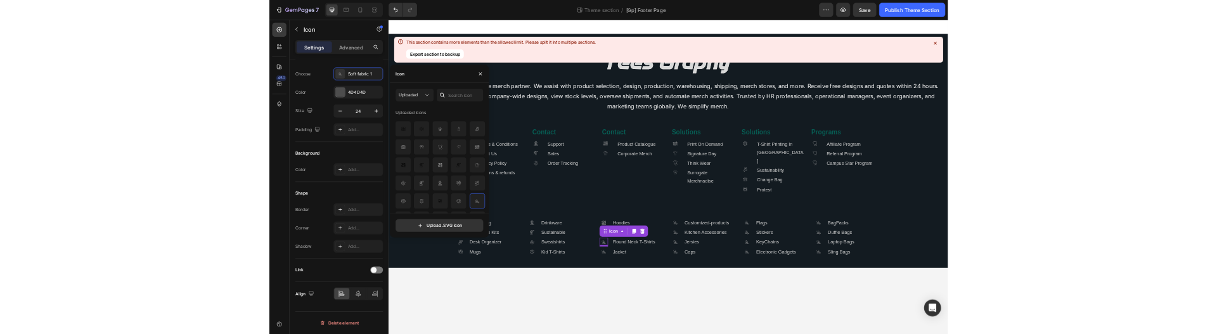
scroll to position [24, 0]
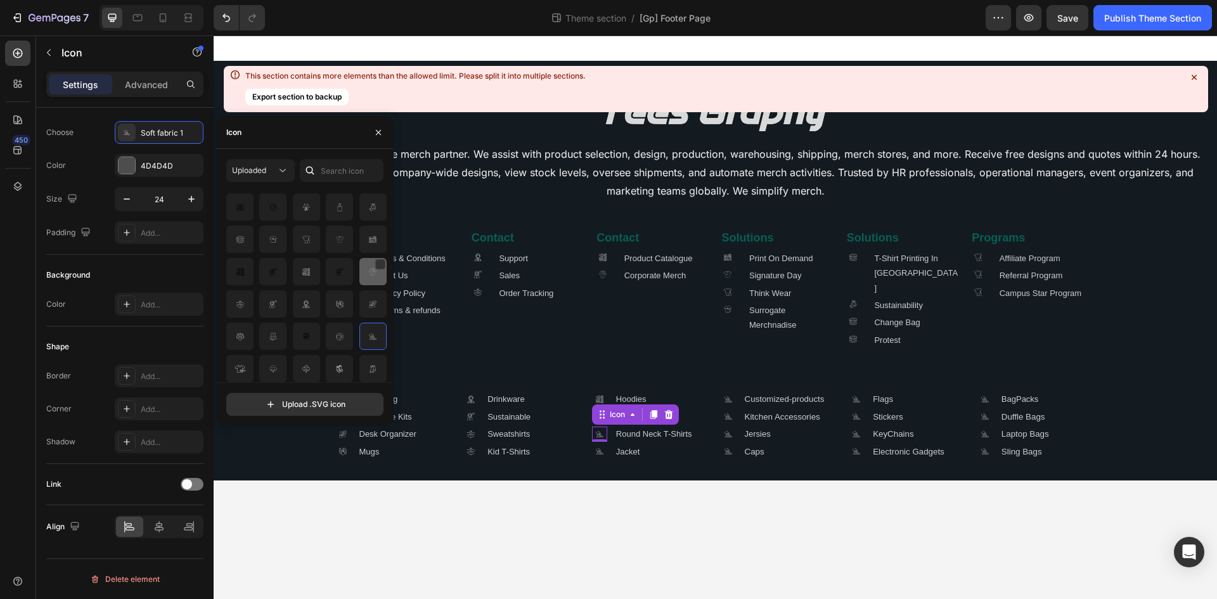
click at [374, 270] on img at bounding box center [372, 271] width 15 height 15
click at [596, 333] on div "0" at bounding box center [599, 452] width 13 height 10
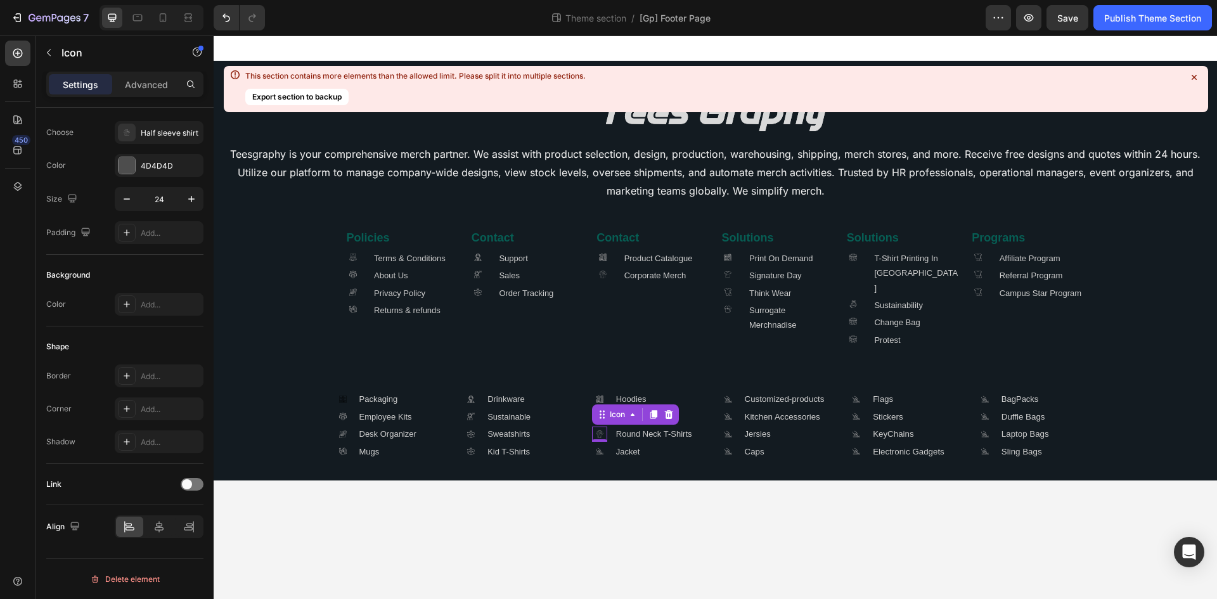
click at [596, 333] on div "0" at bounding box center [599, 452] width 13 height 10
click at [597, 333] on div "0" at bounding box center [599, 452] width 13 height 10
click at [1066, 23] on div "Save" at bounding box center [1067, 17] width 21 height 13
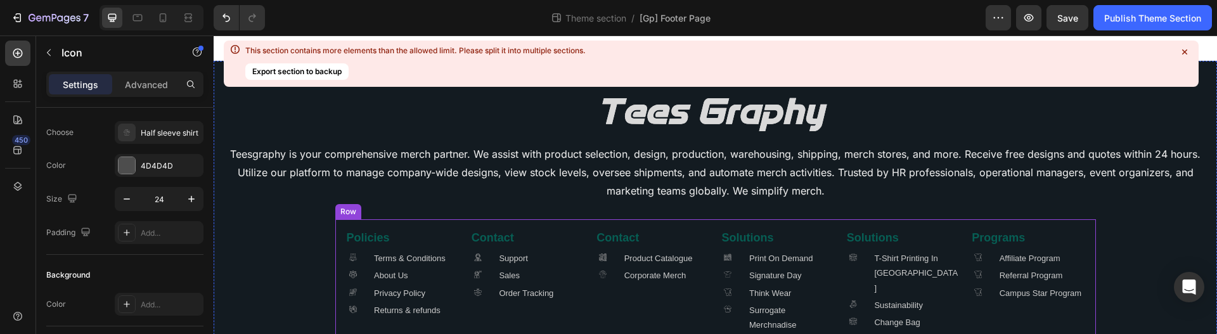
scroll to position [127, 0]
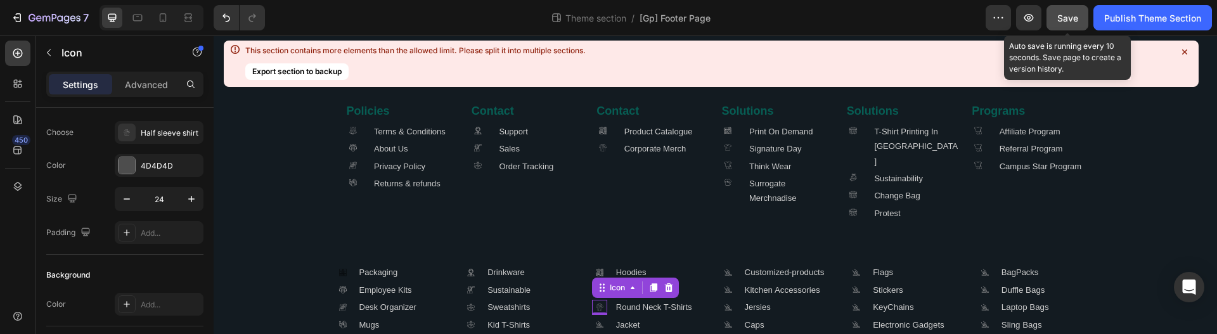
click at [1072, 16] on span "Save" at bounding box center [1067, 18] width 21 height 11
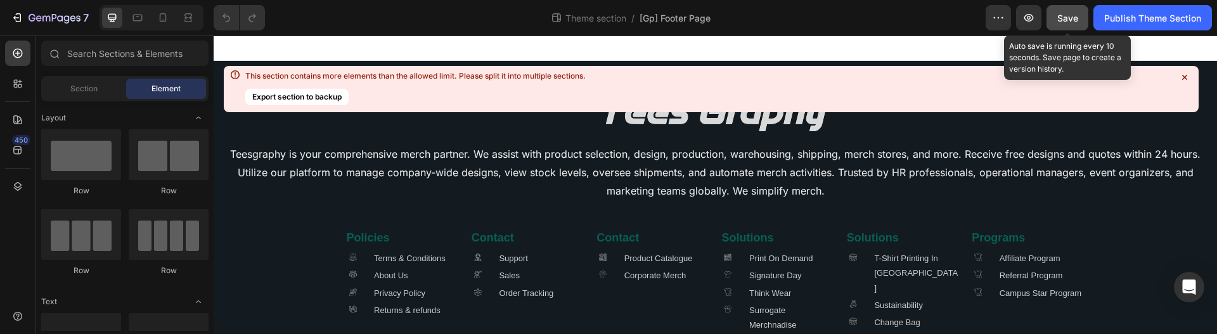
click at [1061, 20] on span "Save" at bounding box center [1067, 18] width 21 height 11
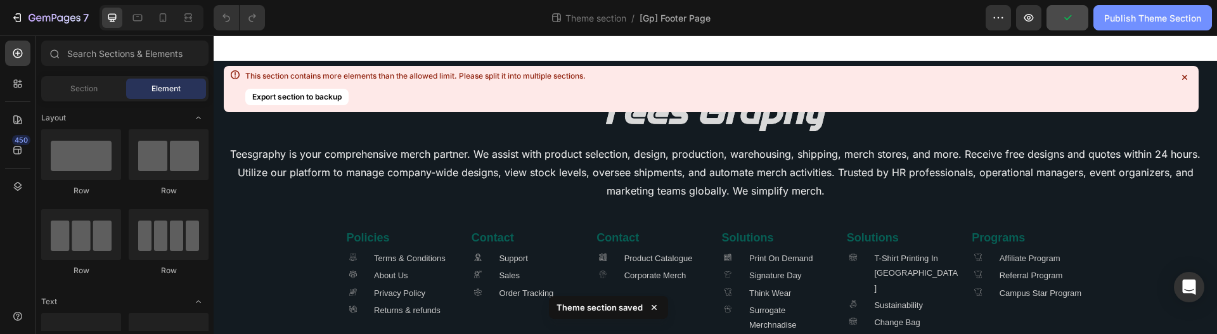
click at [1106, 19] on div "Publish Theme Section" at bounding box center [1152, 17] width 97 height 13
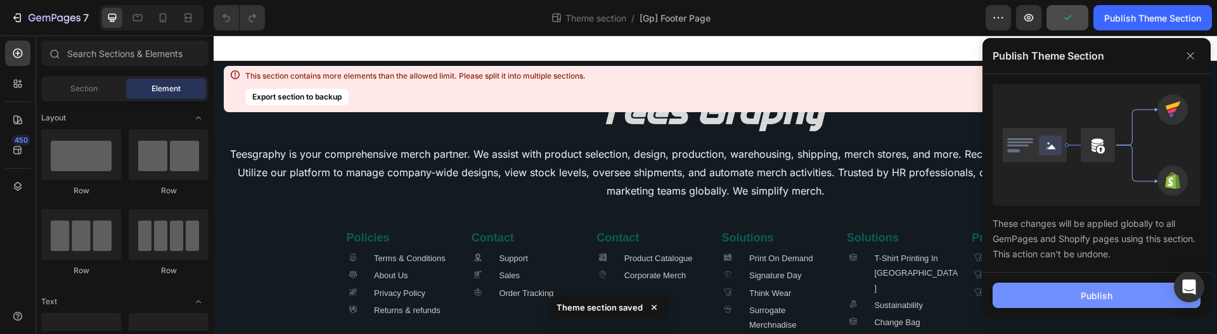
click at [1123, 290] on button "Publish" at bounding box center [1096, 295] width 208 height 25
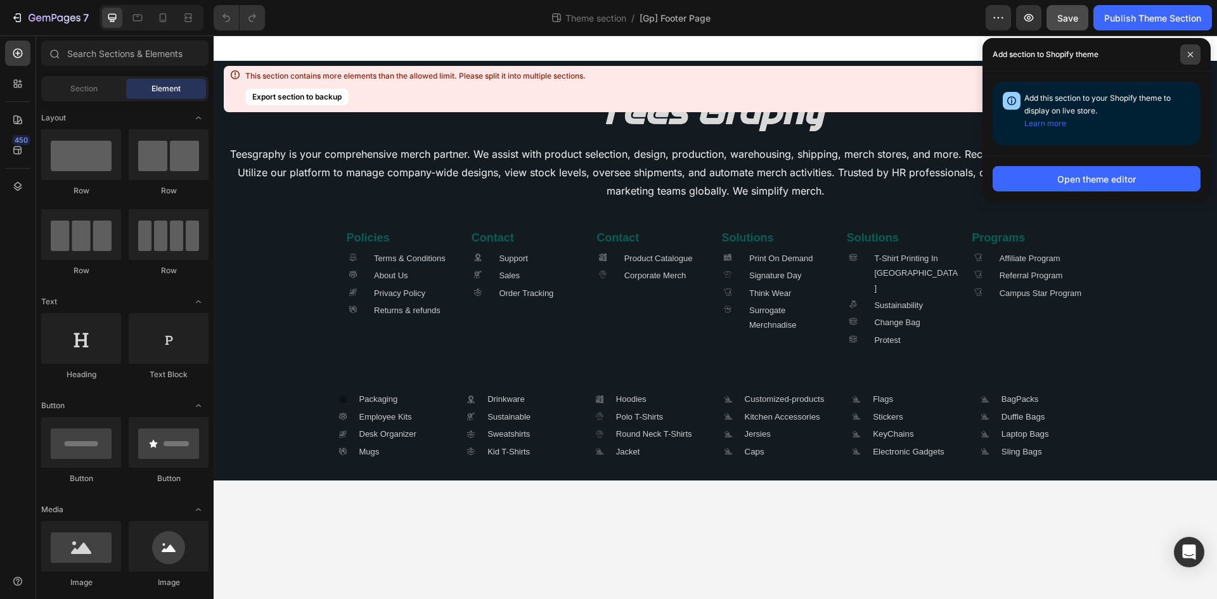
click at [1188, 49] on span at bounding box center [1190, 54] width 20 height 20
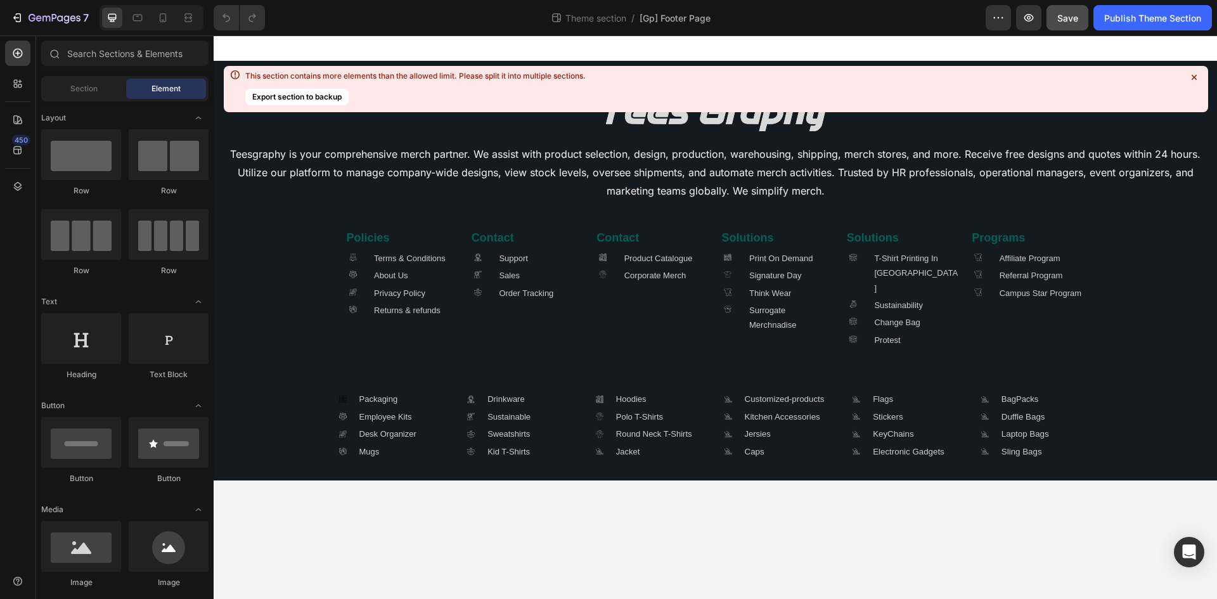
click at [1192, 77] on icon at bounding box center [1194, 77] width 13 height 13
